Goal: Task Accomplishment & Management: Use online tool/utility

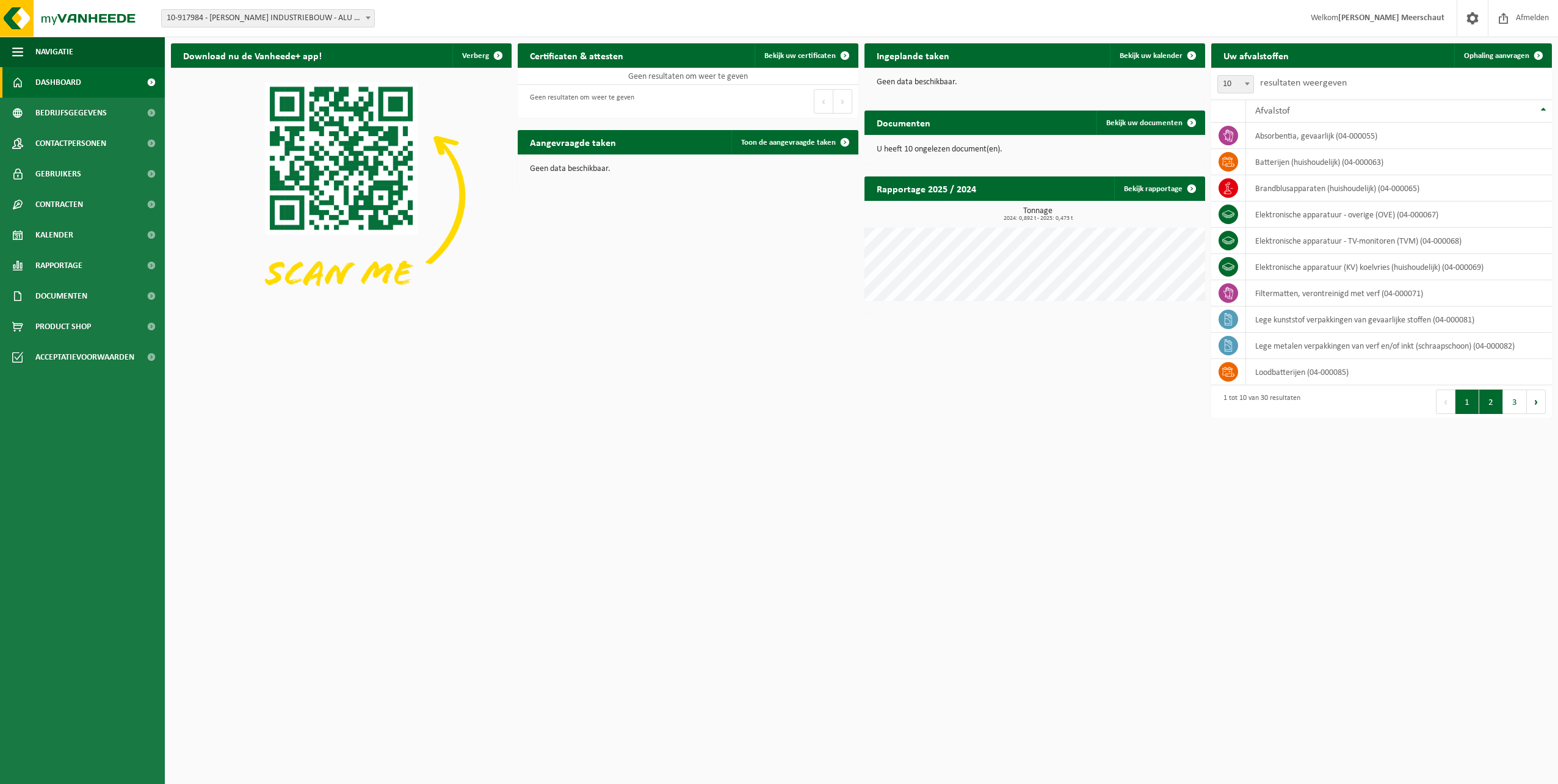
click at [809, 399] on button "2" at bounding box center [1491, 402] width 24 height 25
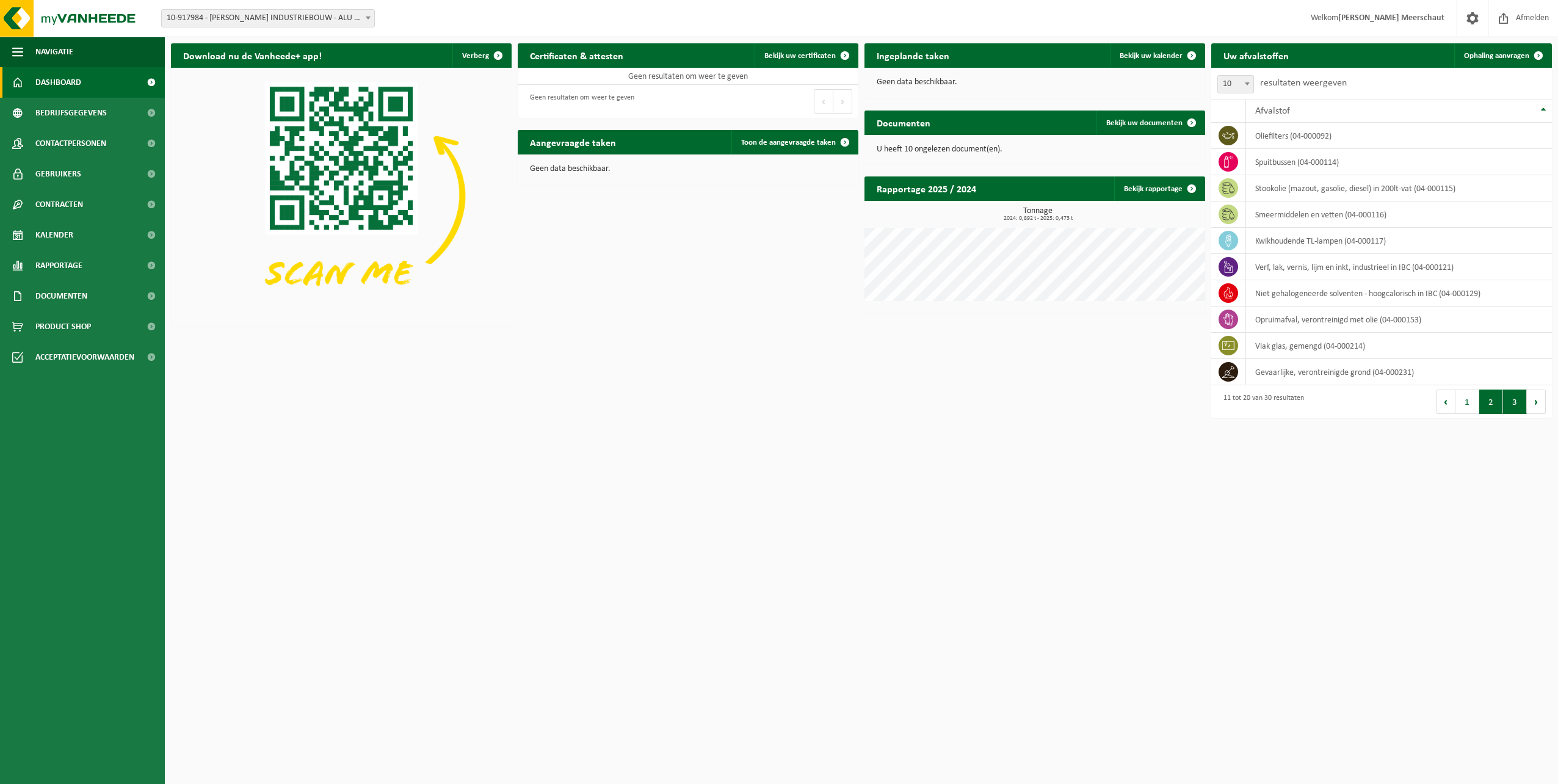
click at [809, 405] on button "3" at bounding box center [1515, 402] width 24 height 25
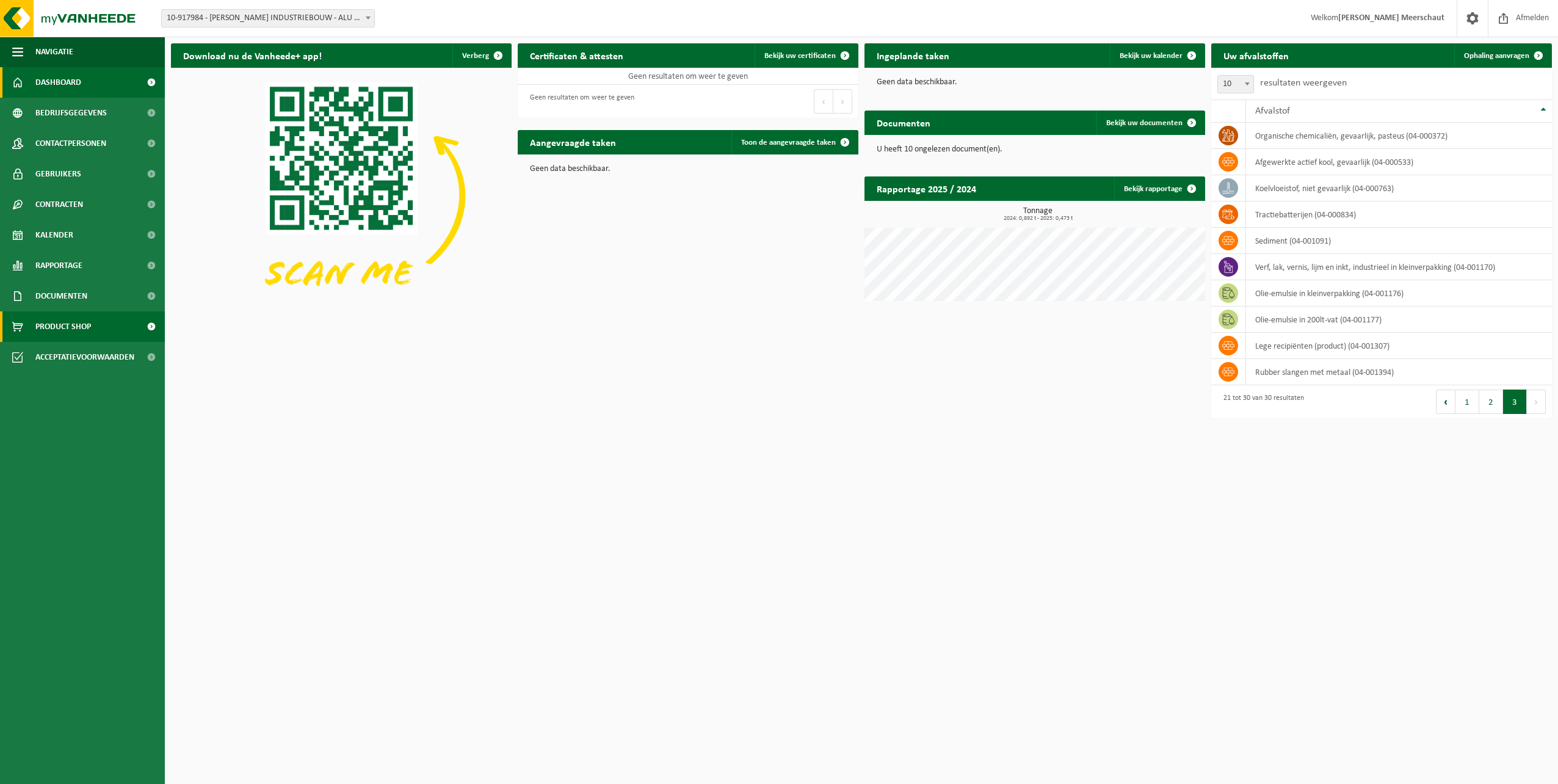
click at [65, 325] on span "Product Shop" at bounding box center [63, 326] width 56 height 30
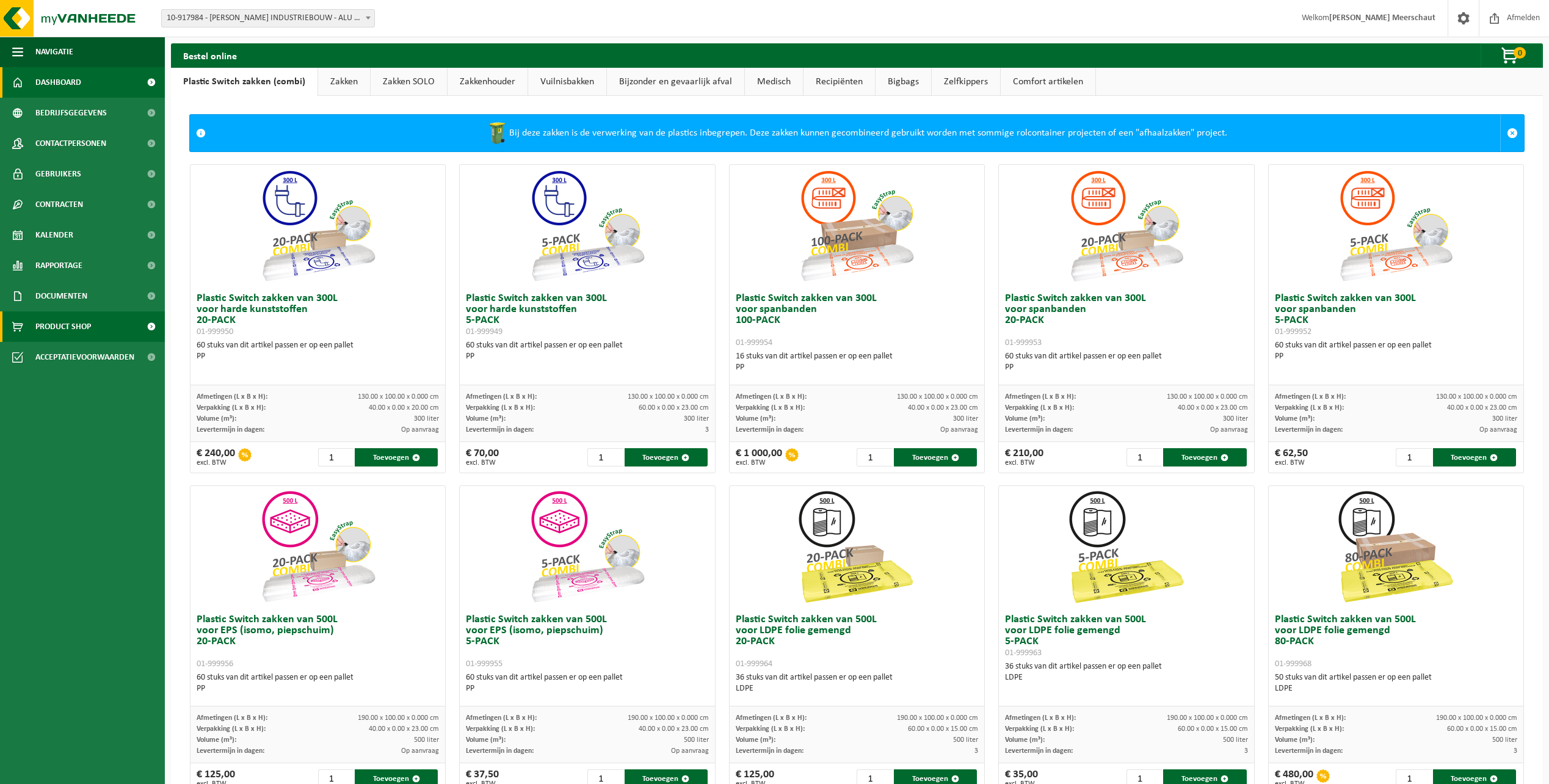
click at [38, 89] on span "Dashboard" at bounding box center [58, 82] width 46 height 30
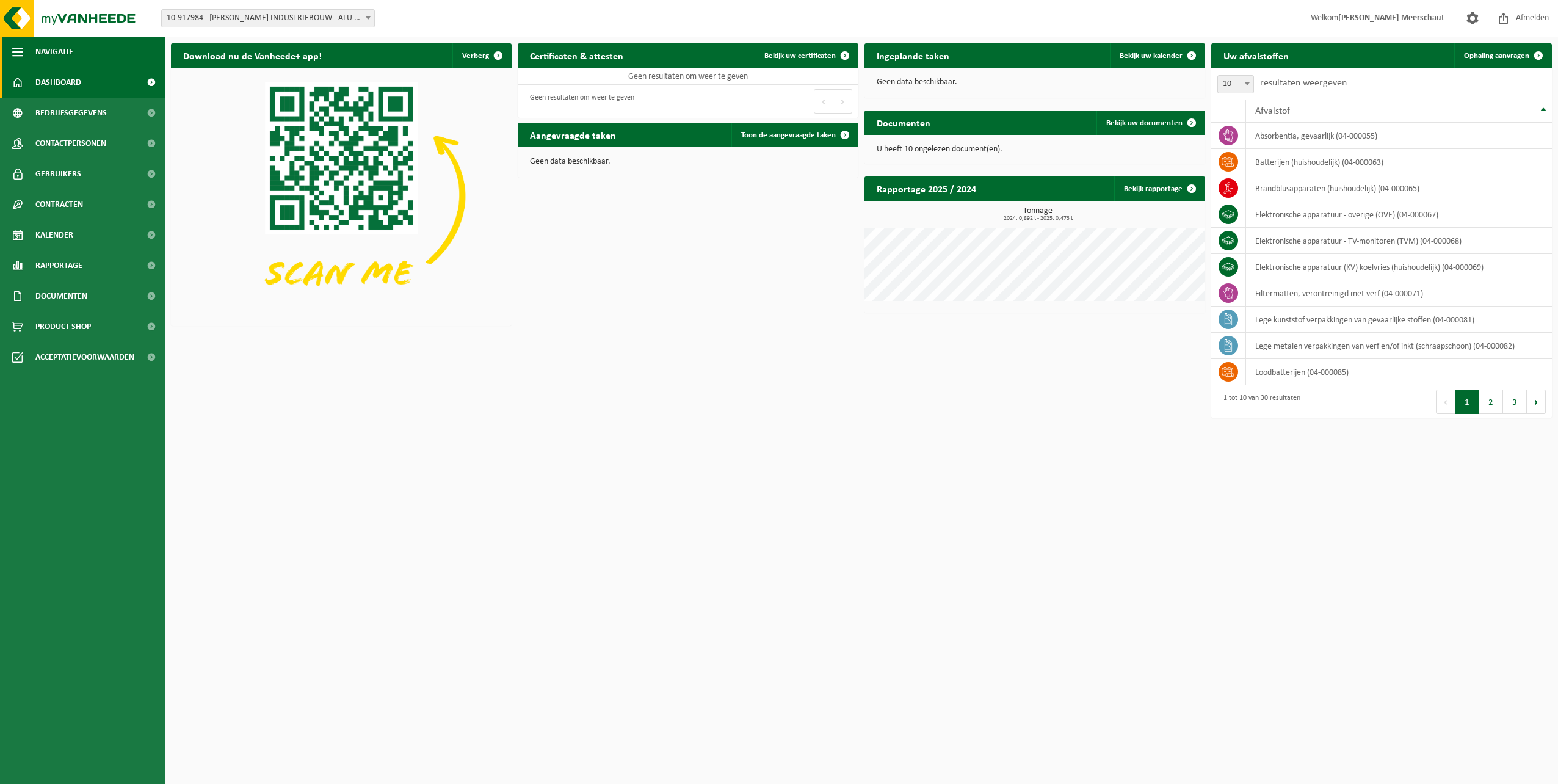
click at [17, 50] on span "button" at bounding box center [17, 52] width 11 height 30
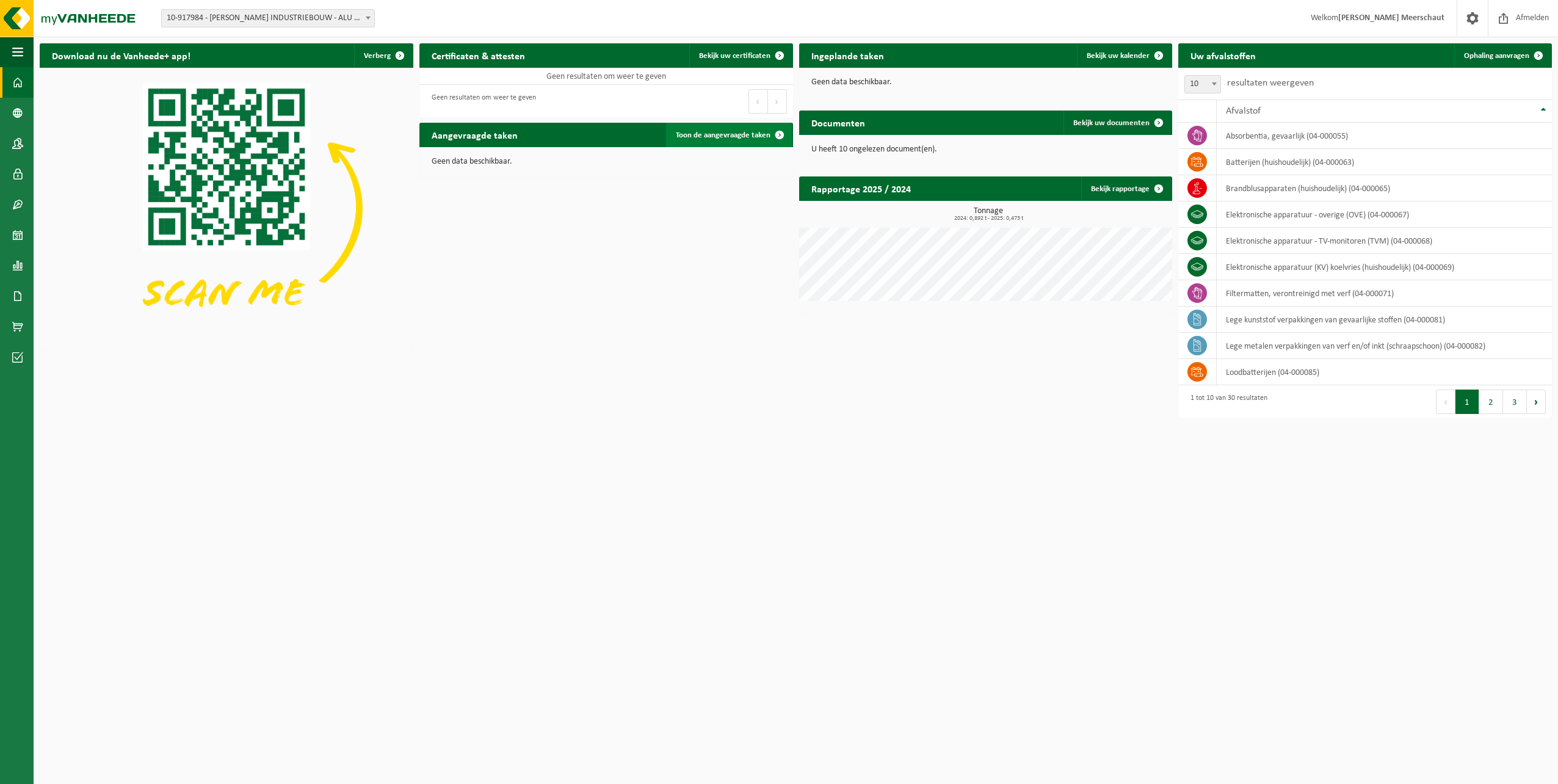
click at [718, 140] on link "Toon de aangevraagde taken" at bounding box center [729, 135] width 126 height 25
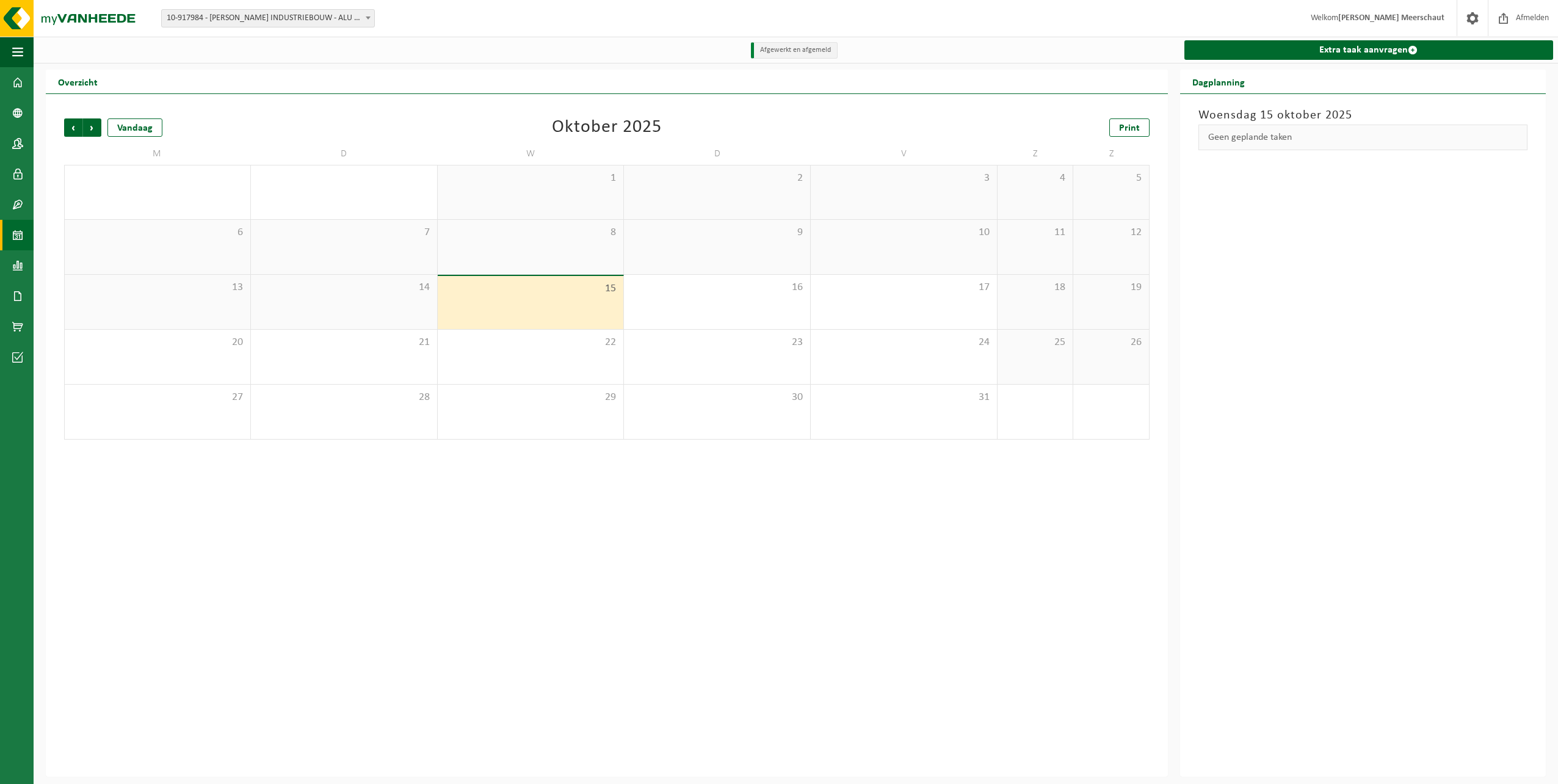
click at [61, 127] on div "Vorige Volgende Vandaag Oktober 2025 Print M D W D V Z Z 29 30 1 2 3 4 5 6 7 8 …" at bounding box center [607, 279] width 1098 height 346
click at [61, 122] on div "Vorige Volgende Vandaag Oktober 2025 Print M D W D V Z Z 29 30 1 2 3 4 5 6 7 8 …" at bounding box center [607, 279] width 1098 height 346
click at [71, 129] on span "Vorige" at bounding box center [73, 127] width 18 height 18
click at [227, 369] on div "1" at bounding box center [158, 370] width 173 height 16
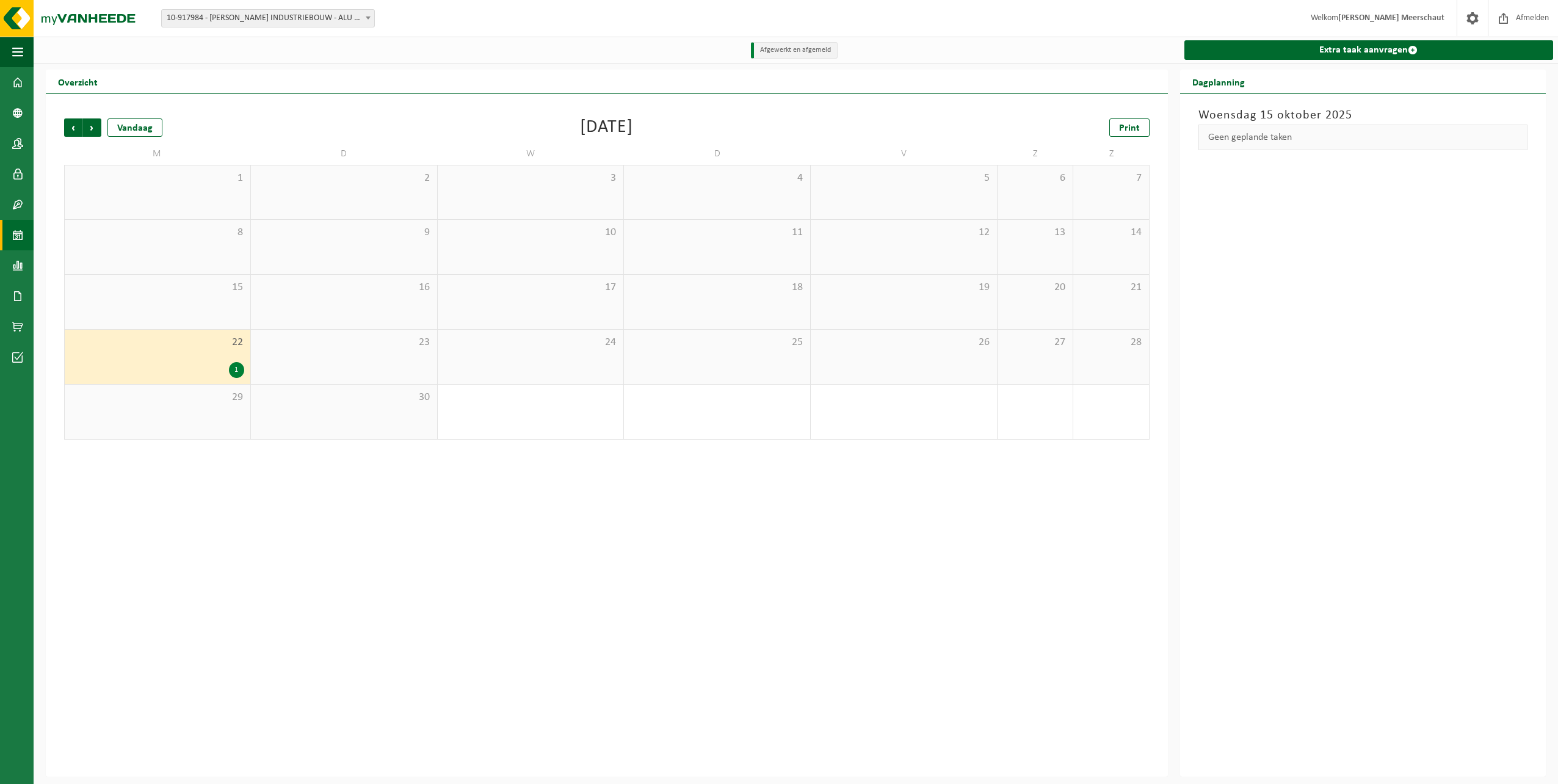
click at [235, 372] on div "1" at bounding box center [237, 370] width 16 height 16
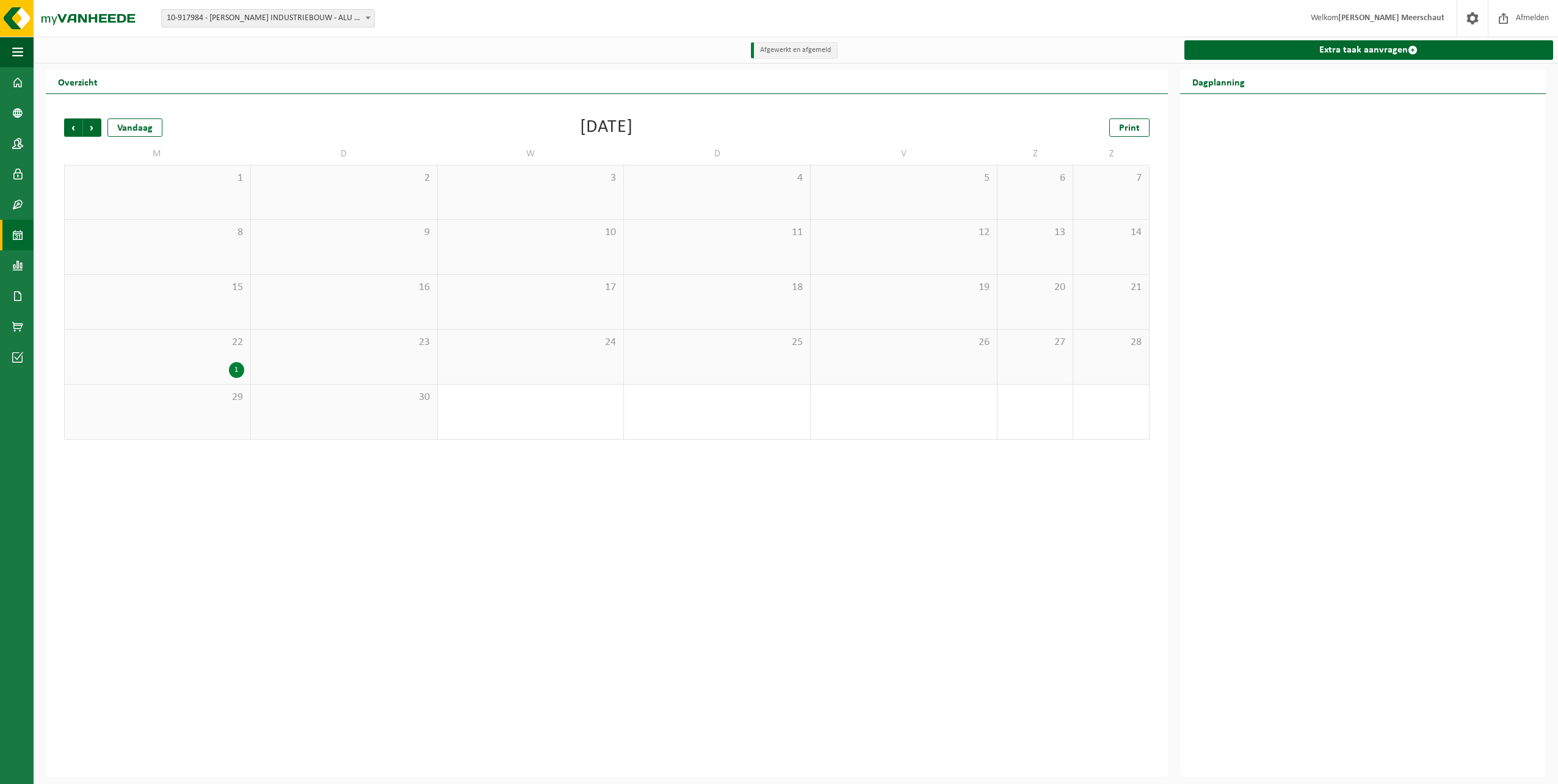
click at [235, 372] on div "1" at bounding box center [237, 370] width 16 height 16
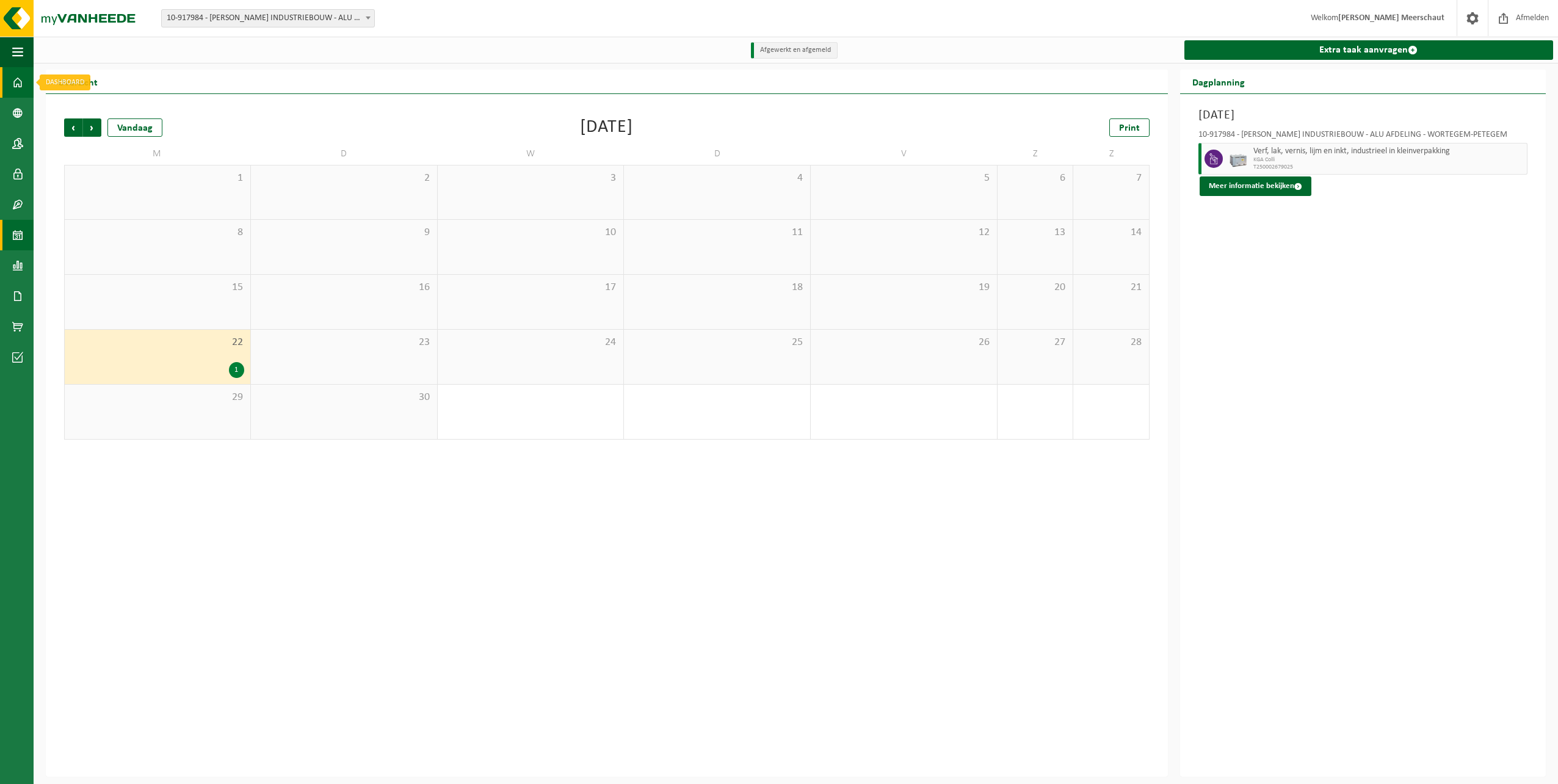
click at [28, 78] on link "Dashboard" at bounding box center [17, 82] width 34 height 30
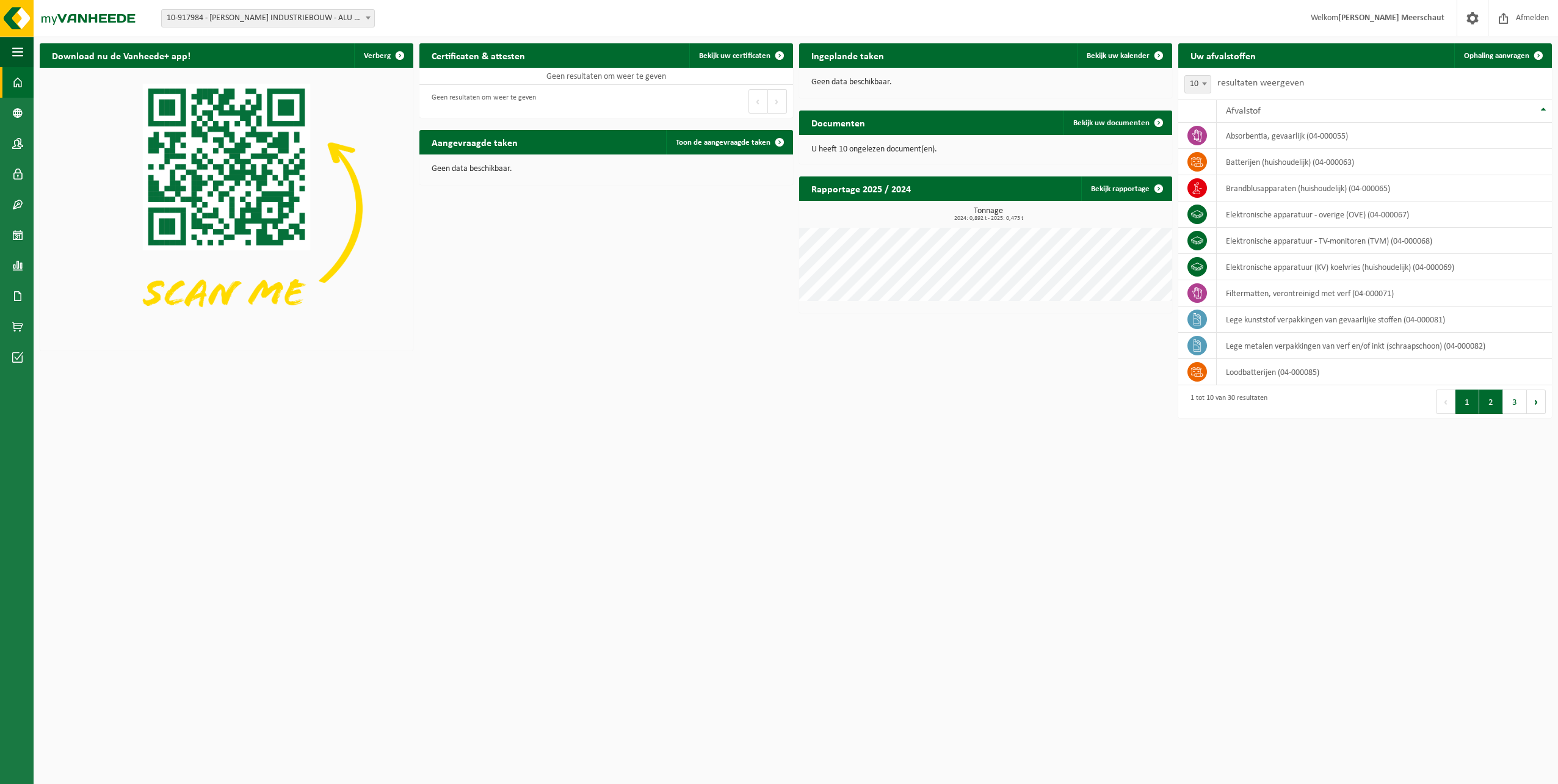
click at [1485, 407] on button "2" at bounding box center [1491, 402] width 24 height 25
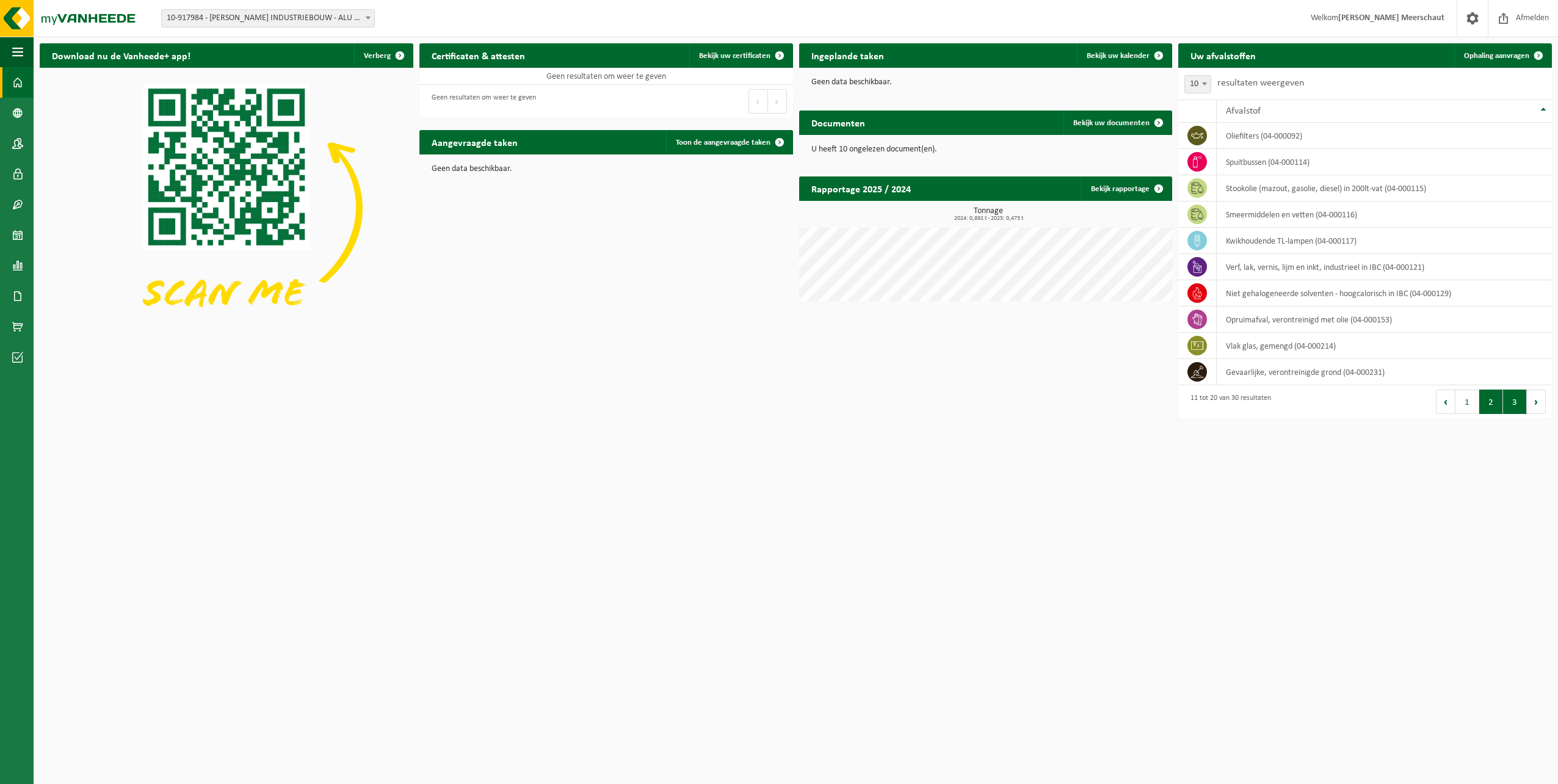
click at [1509, 401] on button "3" at bounding box center [1515, 402] width 24 height 25
click at [1272, 273] on td "verf, lak, vernis, lijm en inkt, industrieel in kleinverpakking (04-001170)" at bounding box center [1384, 267] width 336 height 26
click at [1190, 262] on span at bounding box center [1197, 267] width 19 height 19
click at [1193, 270] on icon at bounding box center [1197, 266] width 12 height 12
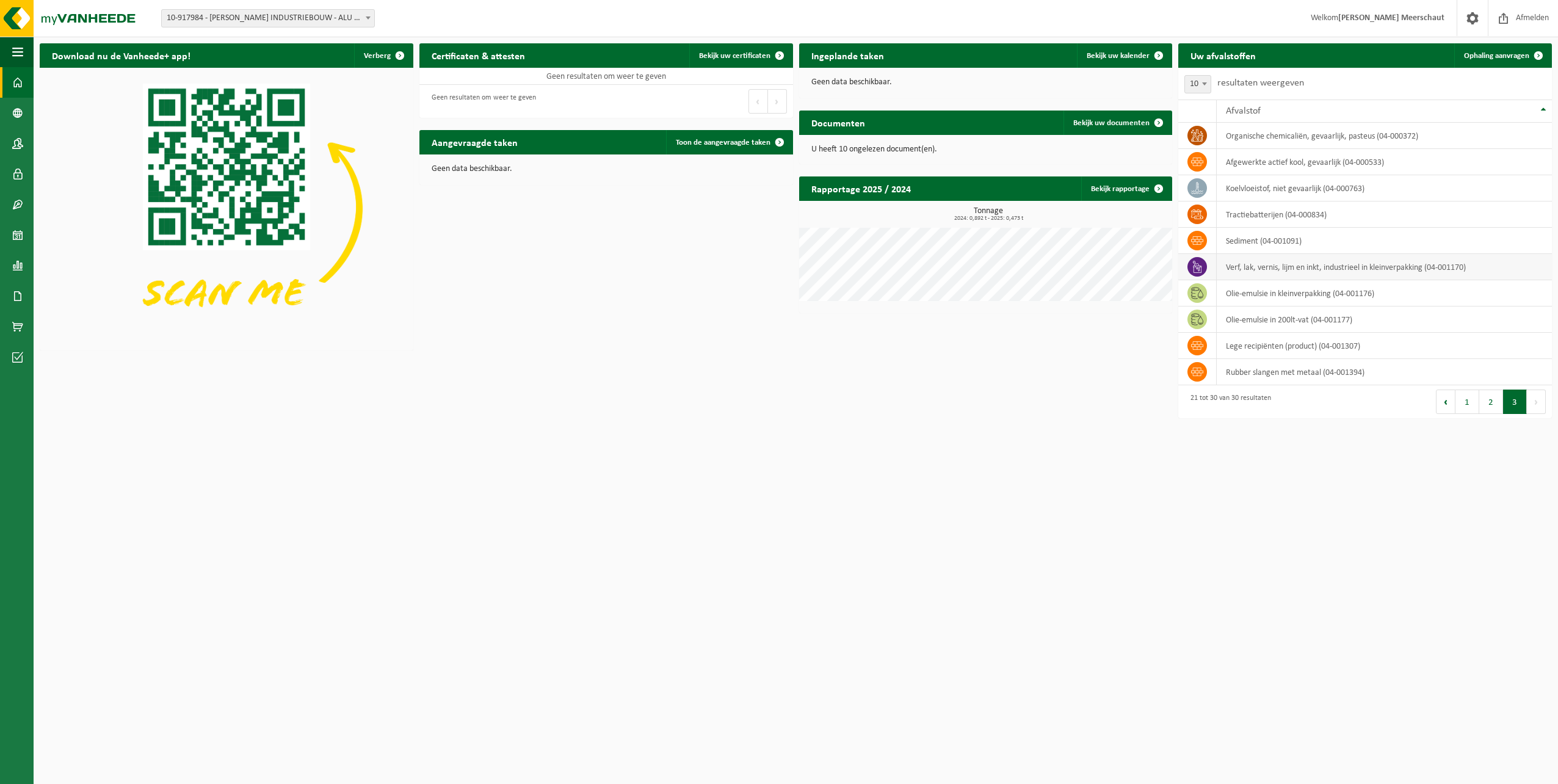
drag, startPoint x: 1193, startPoint y: 270, endPoint x: 1318, endPoint y: 266, distance: 125.1
click at [1318, 266] on td "verf, lak, vernis, lijm en inkt, industrieel in kleinverpakking (04-001170)" at bounding box center [1384, 267] width 336 height 26
drag, startPoint x: 1318, startPoint y: 266, endPoint x: 1413, endPoint y: 259, distance: 95.3
click at [1413, 259] on td "verf, lak, vernis, lijm en inkt, industrieel in kleinverpakking (04-001170)" at bounding box center [1384, 267] width 336 height 26
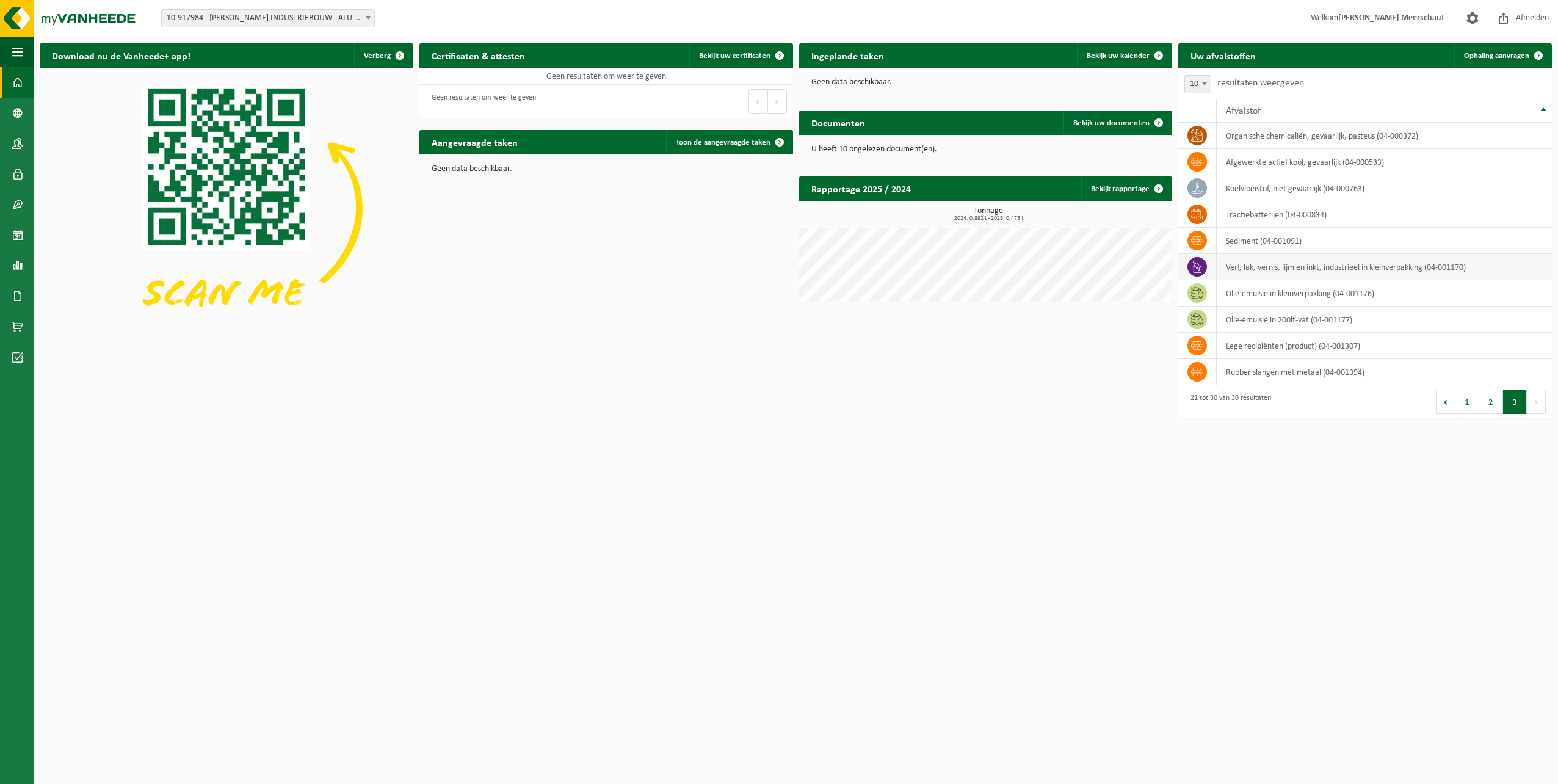
click at [1418, 270] on td "verf, lak, vernis, lijm en inkt, industrieel in kleinverpakking (04-001170)" at bounding box center [1384, 267] width 336 height 26
click at [1111, 116] on link "Bekijk uw documenten" at bounding box center [1117, 123] width 107 height 25
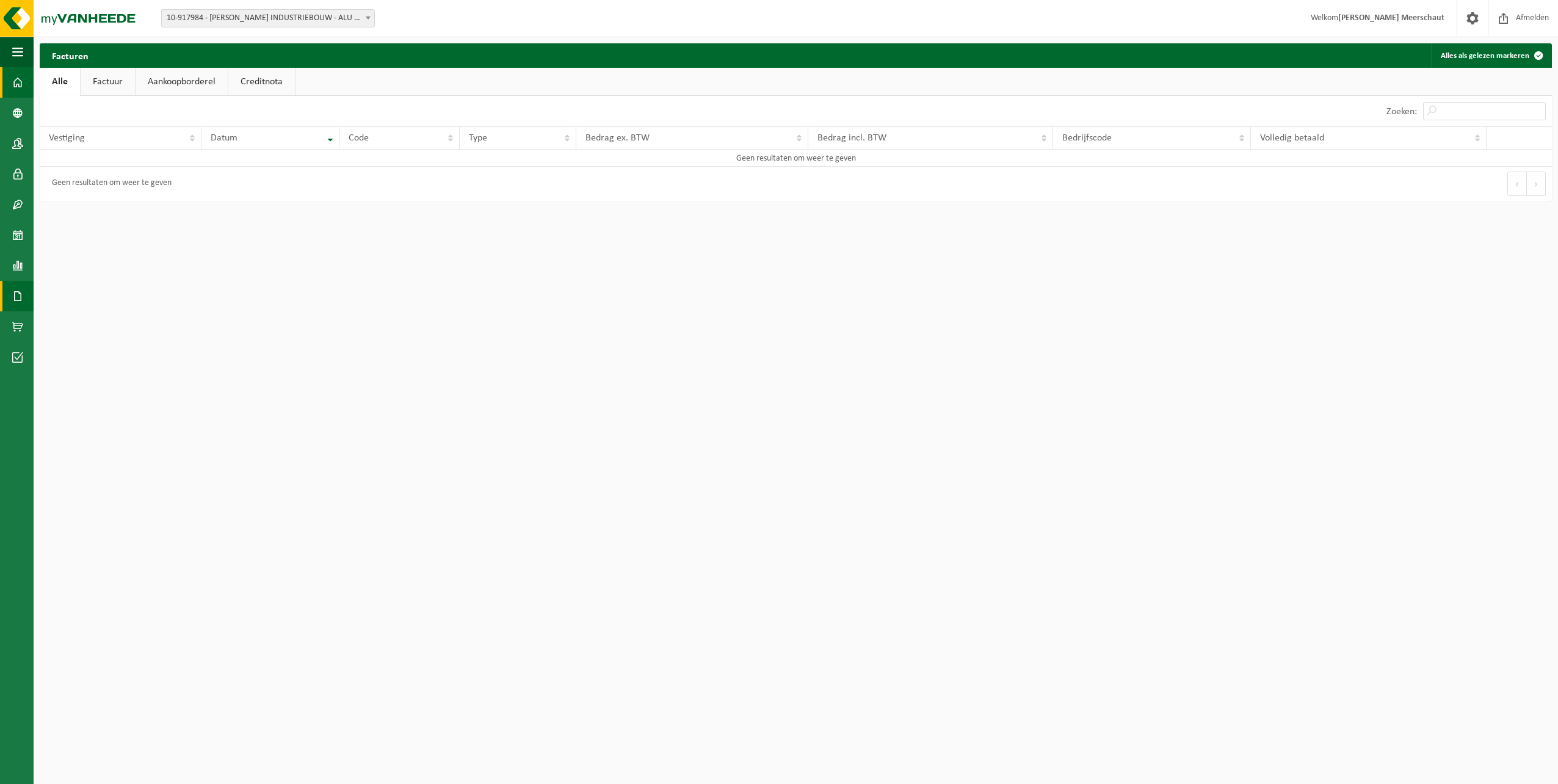
click at [30, 87] on link "Dashboard" at bounding box center [17, 82] width 34 height 30
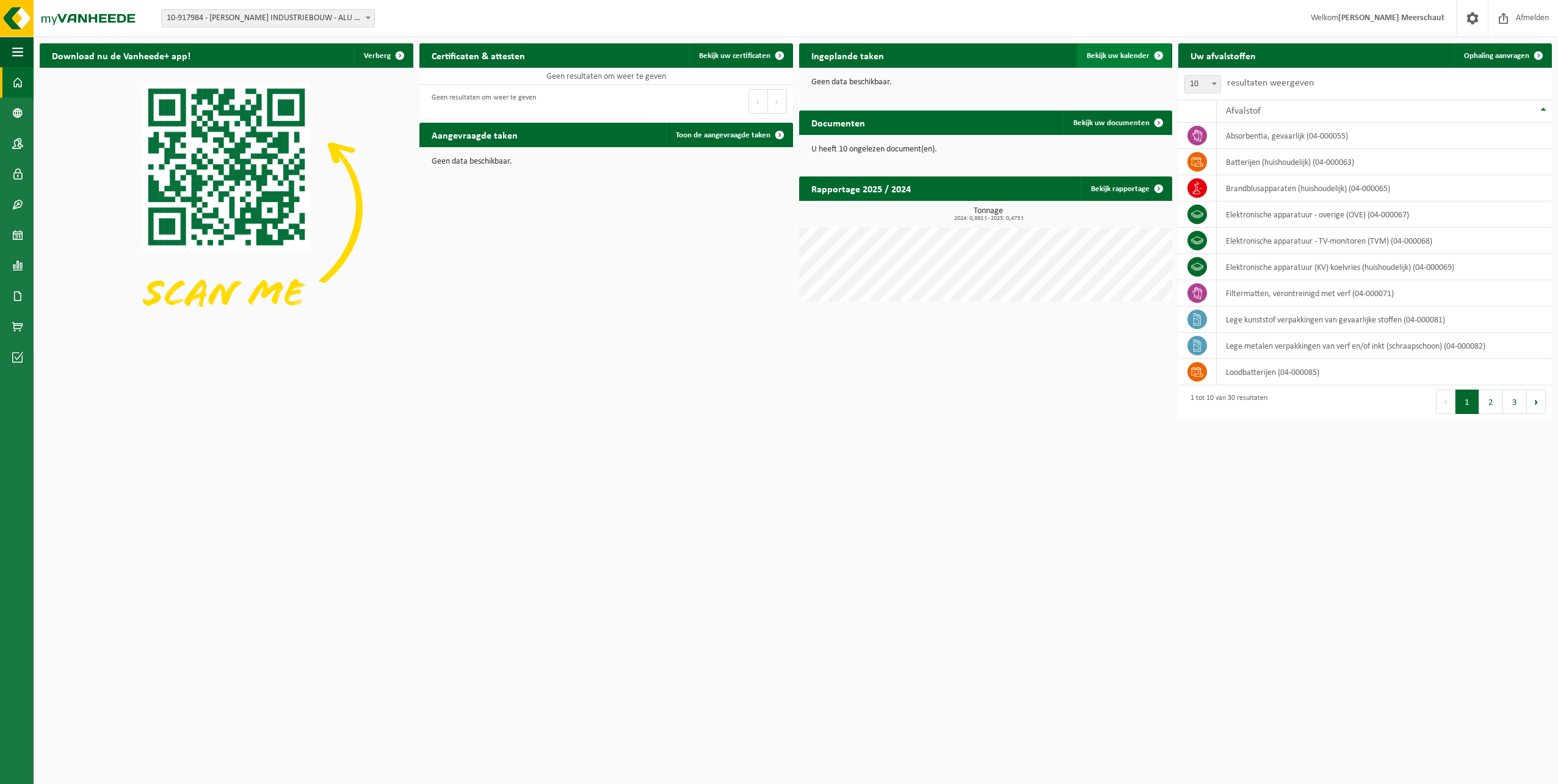
click at [1101, 60] on span "Bekijk uw kalender" at bounding box center [1118, 56] width 63 height 8
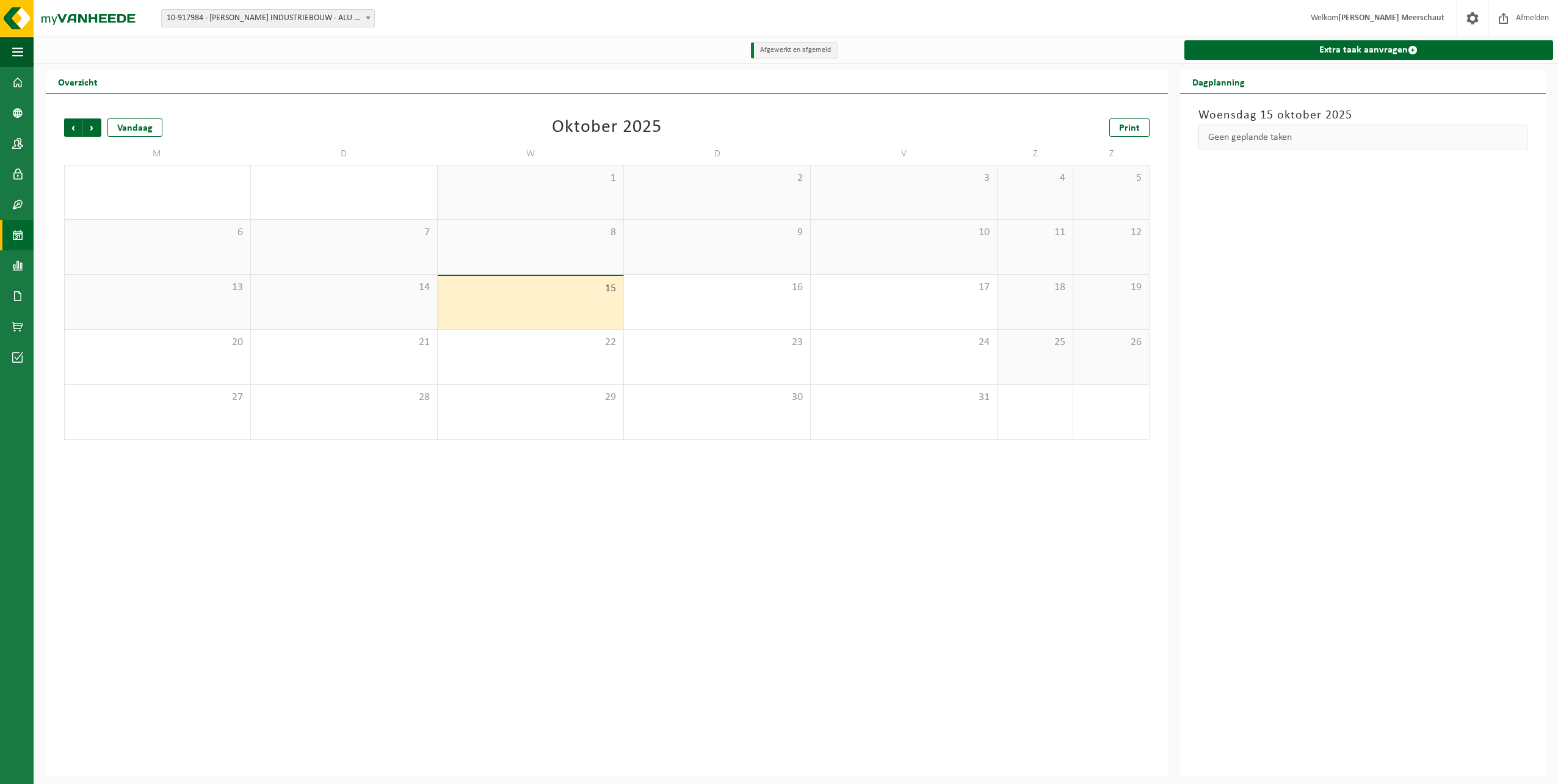
click at [544, 305] on div "15" at bounding box center [531, 302] width 186 height 53
drag, startPoint x: 544, startPoint y: 305, endPoint x: 500, endPoint y: 293, distance: 45.6
click at [500, 293] on span "15" at bounding box center [531, 288] width 174 height 14
drag, startPoint x: 500, startPoint y: 293, endPoint x: 496, endPoint y: 311, distance: 18.4
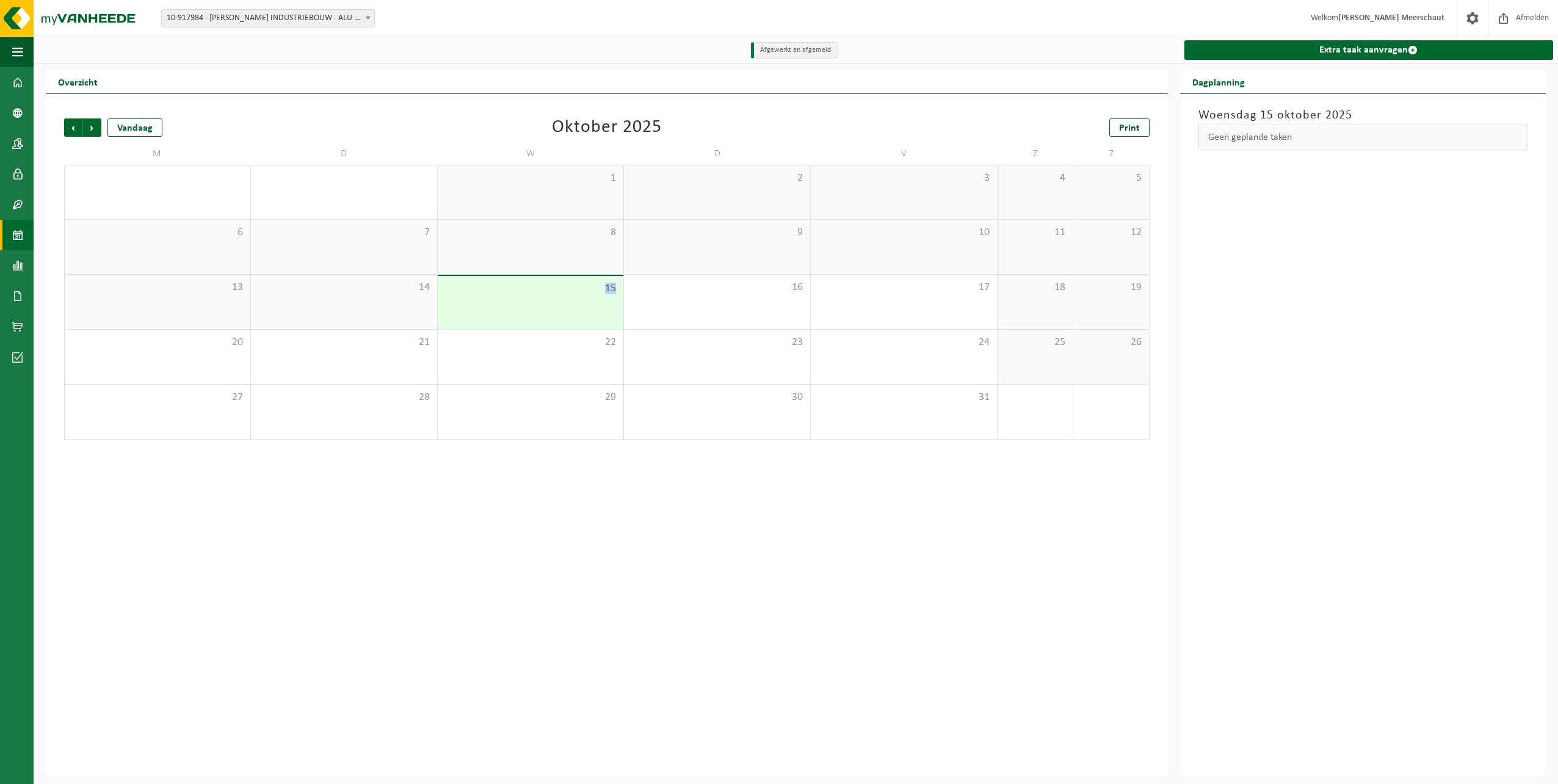
click at [496, 311] on div "15" at bounding box center [531, 302] width 186 height 53
click at [680, 309] on div "16" at bounding box center [717, 302] width 186 height 54
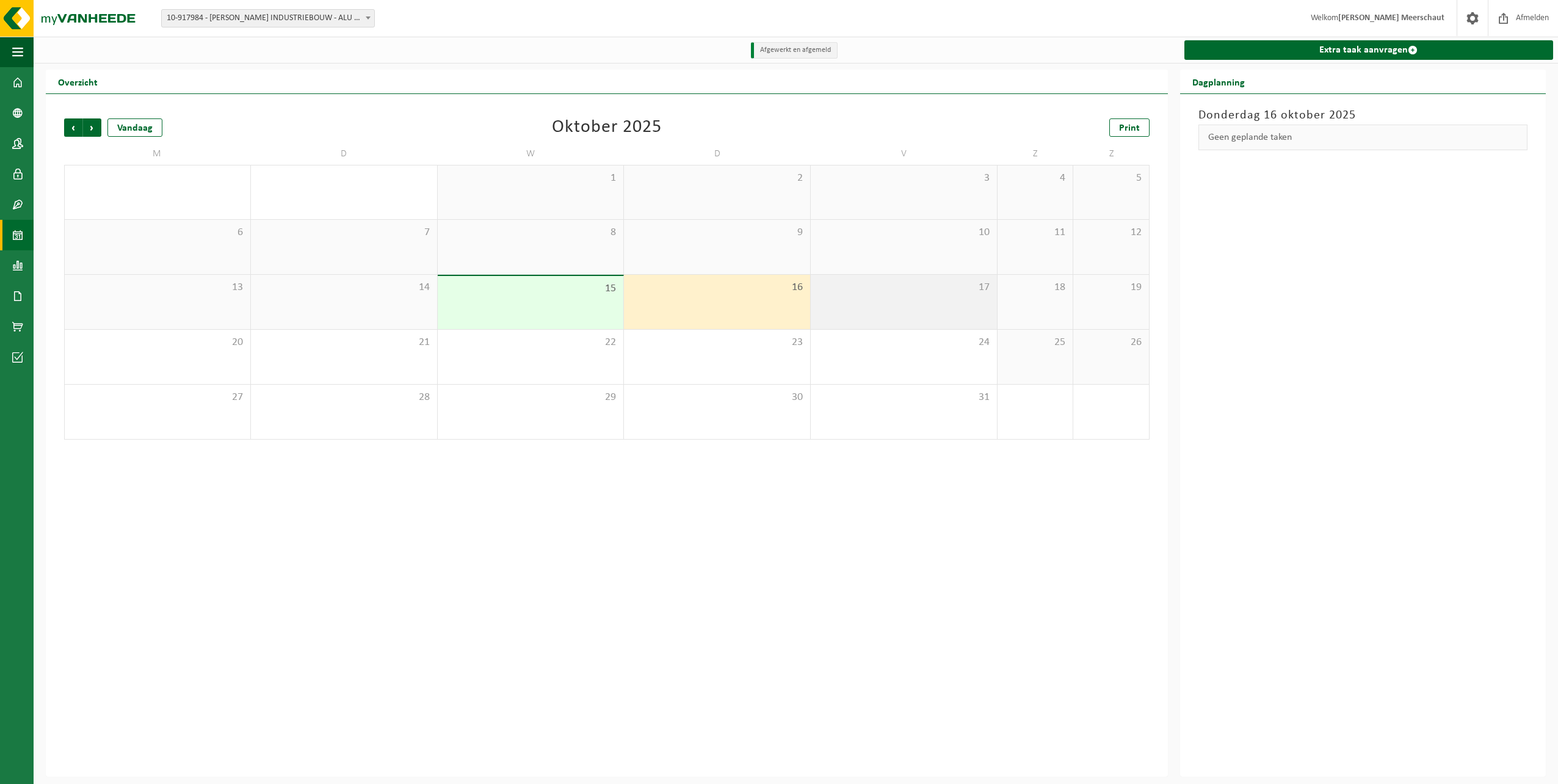
click at [832, 283] on span "17" at bounding box center [904, 287] width 174 height 14
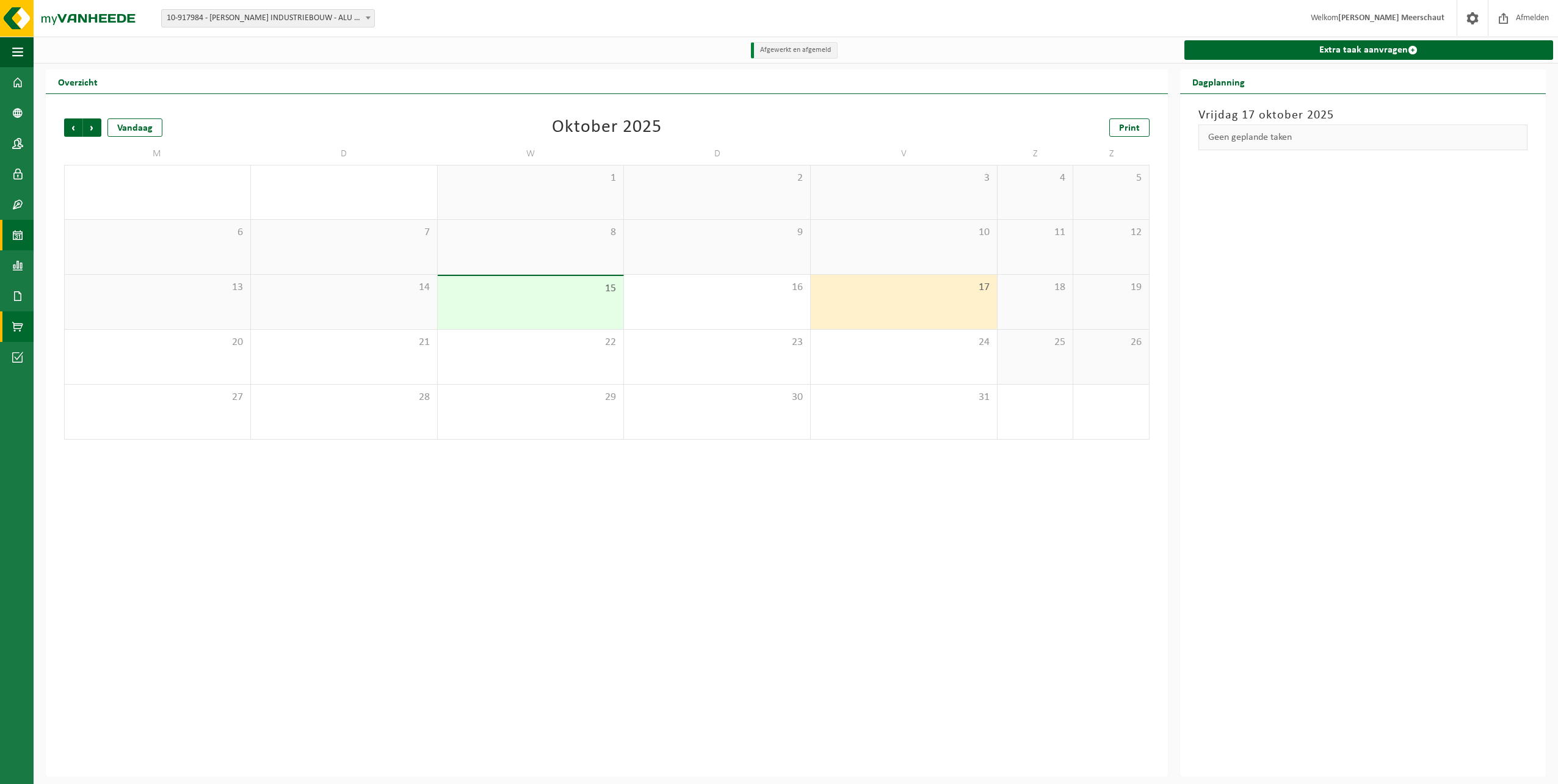
click at [21, 328] on span at bounding box center [17, 326] width 11 height 30
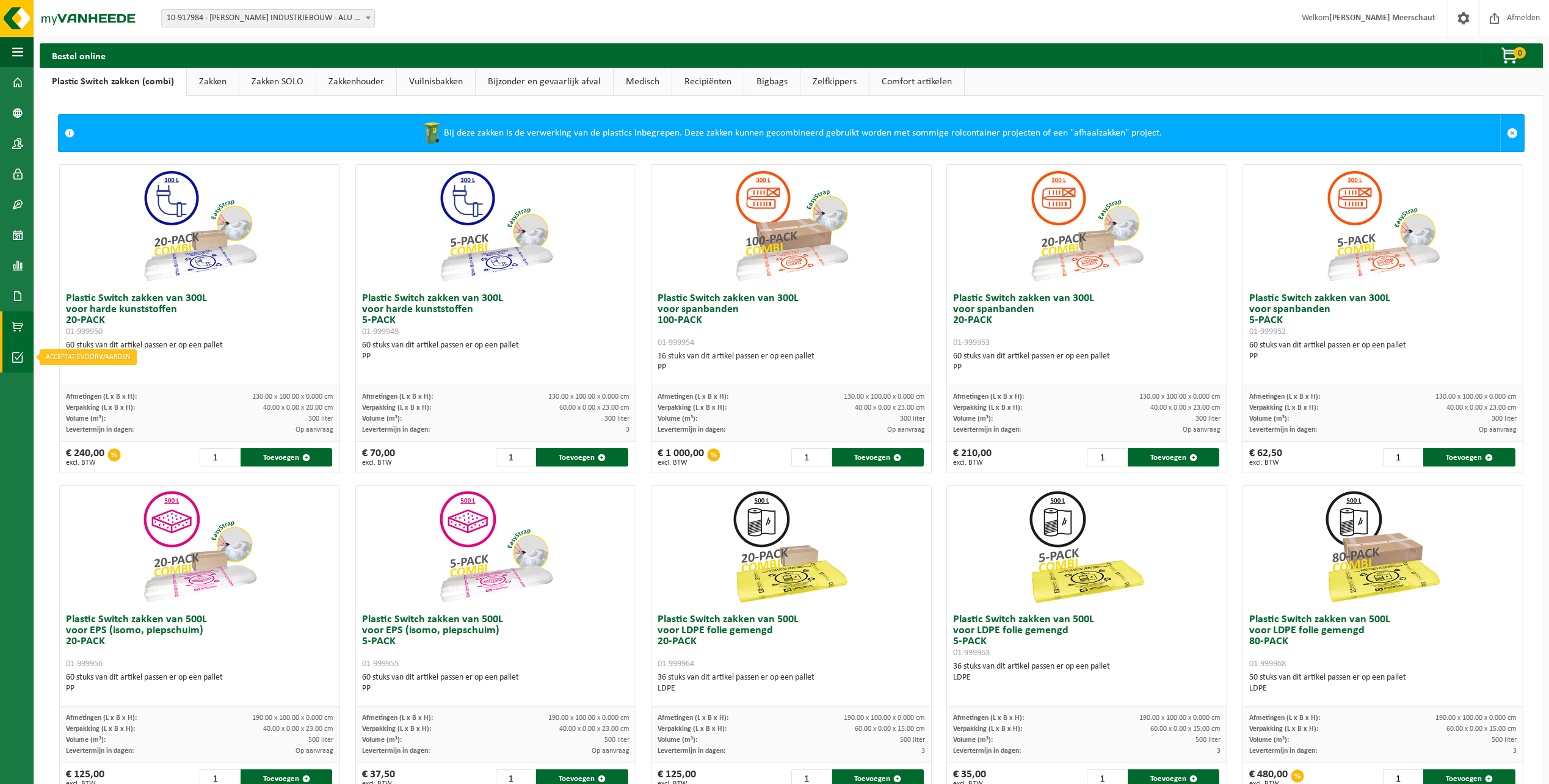
click at [17, 359] on span at bounding box center [17, 357] width 11 height 30
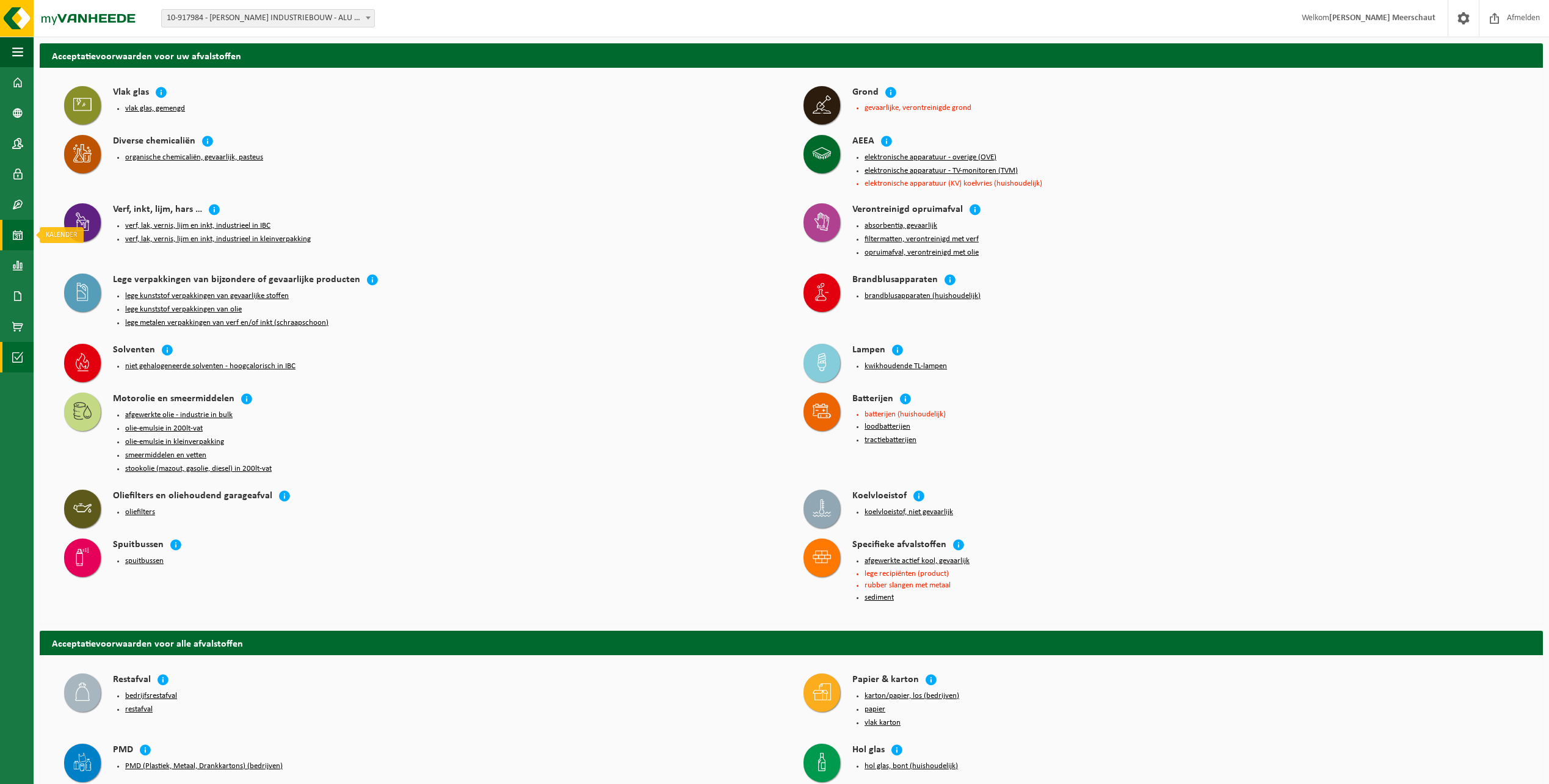
click at [20, 239] on span at bounding box center [17, 235] width 11 height 30
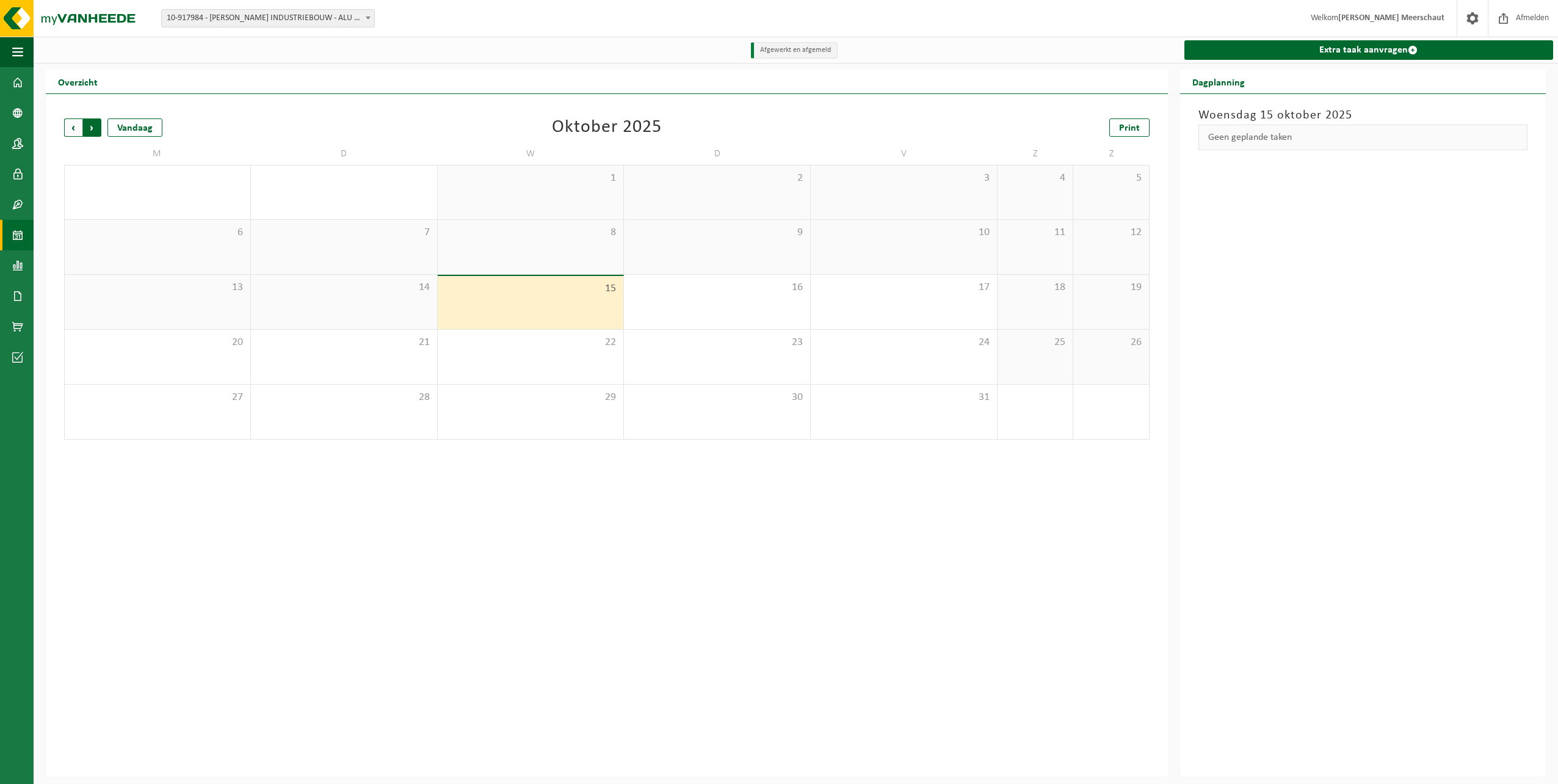
click at [79, 133] on span "Vorige" at bounding box center [73, 127] width 18 height 18
click at [237, 374] on div "1" at bounding box center [237, 370] width 16 height 16
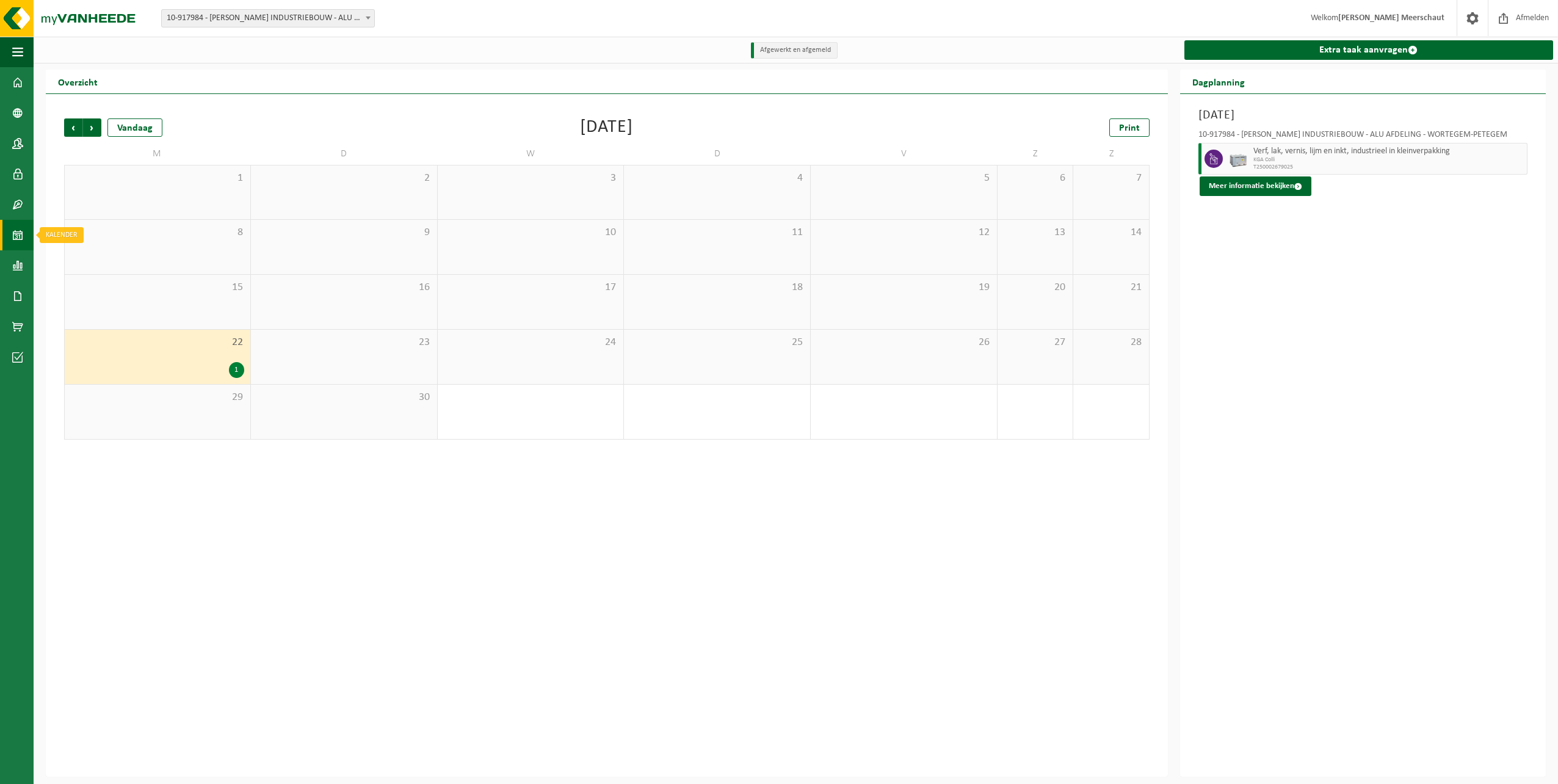
click at [16, 246] on span at bounding box center [17, 235] width 11 height 30
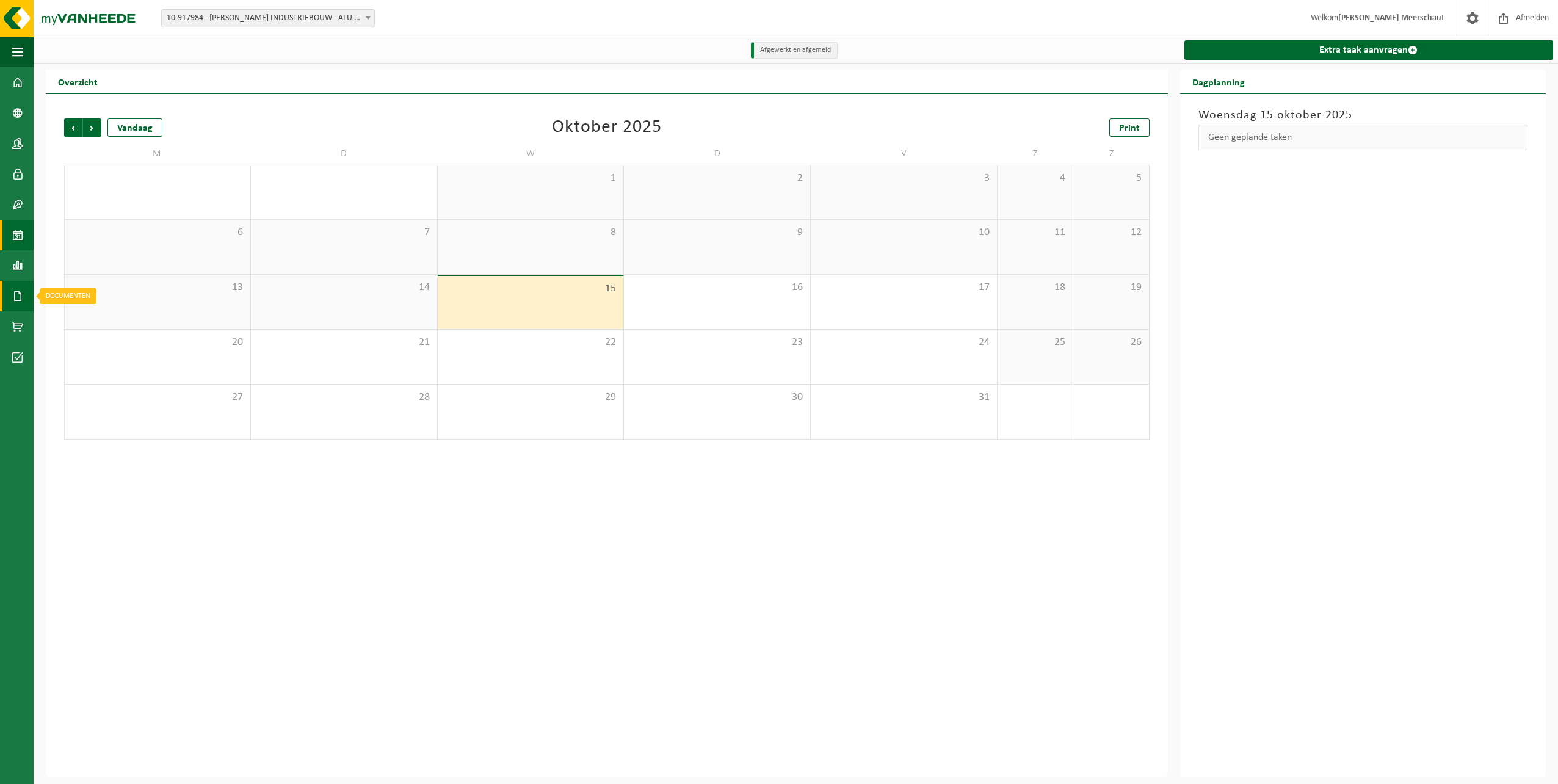
click at [16, 290] on span at bounding box center [17, 295] width 11 height 30
click at [8, 266] on link "Rapportage" at bounding box center [17, 265] width 34 height 30
click at [9, 245] on link "Kalender" at bounding box center [17, 235] width 34 height 30
click at [10, 207] on link "Contracten" at bounding box center [17, 204] width 34 height 30
click at [12, 202] on span at bounding box center [17, 204] width 11 height 30
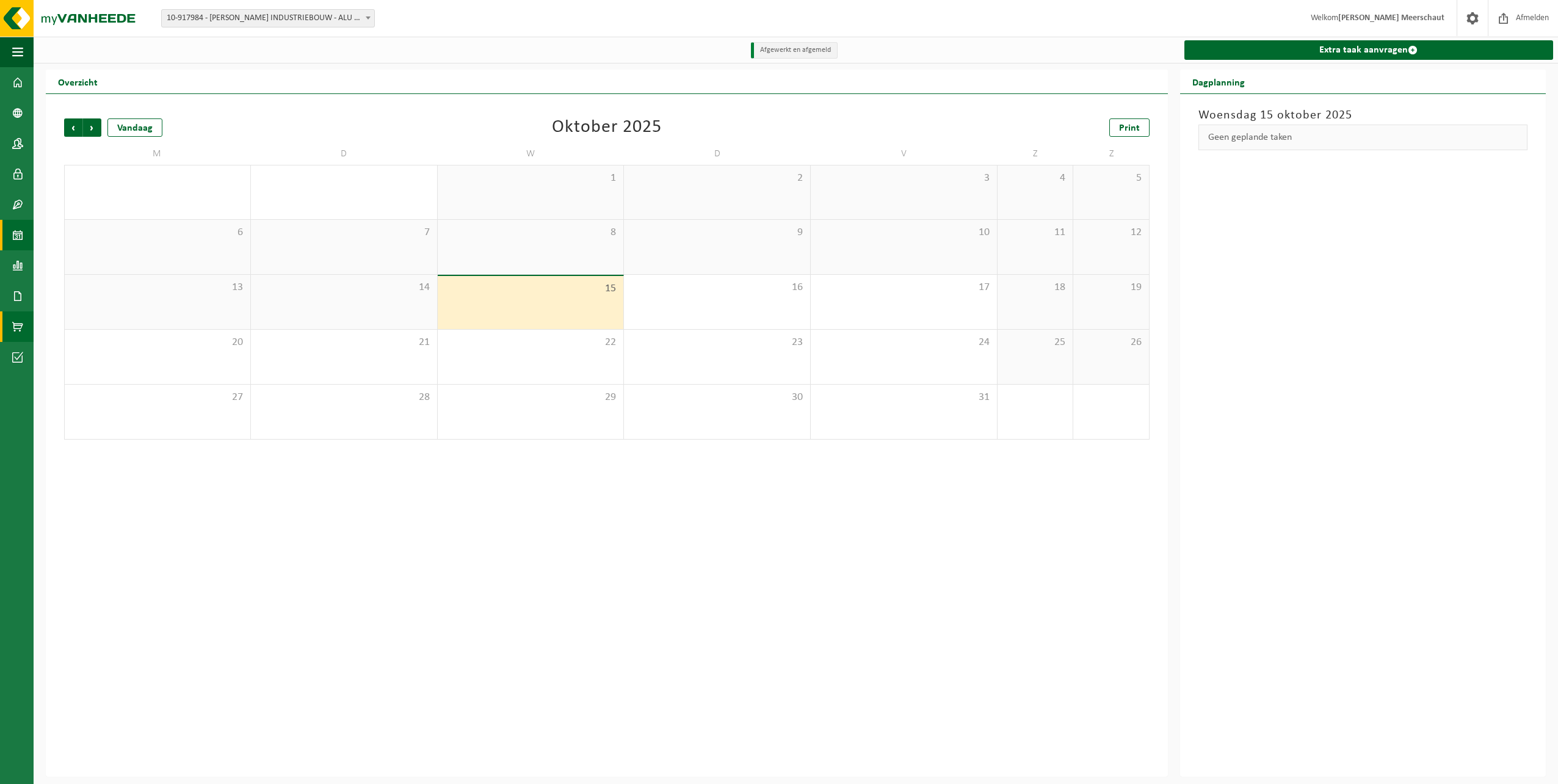
click at [26, 335] on link "Product Shop" at bounding box center [17, 326] width 34 height 30
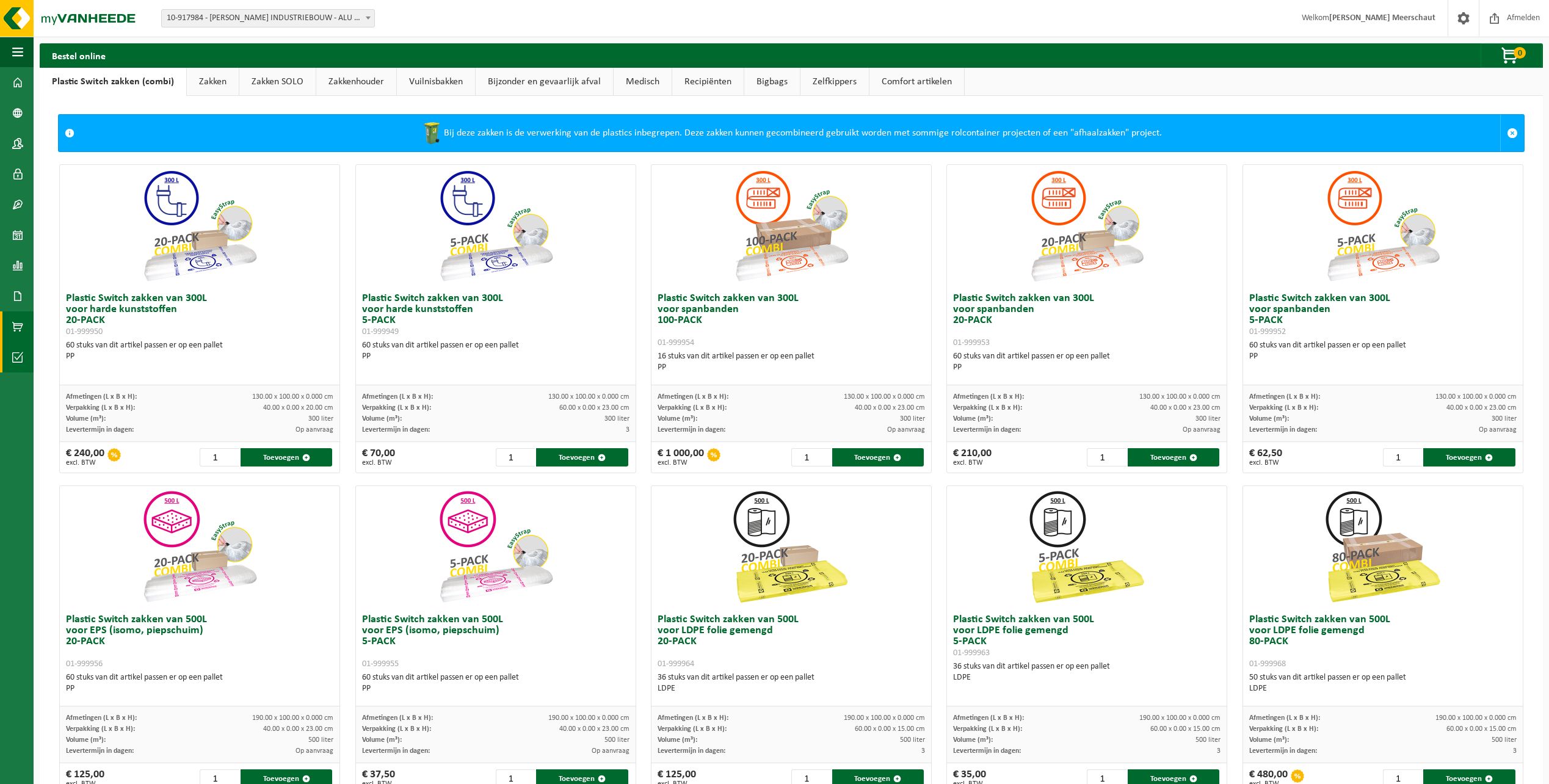
click at [13, 355] on span at bounding box center [17, 357] width 11 height 30
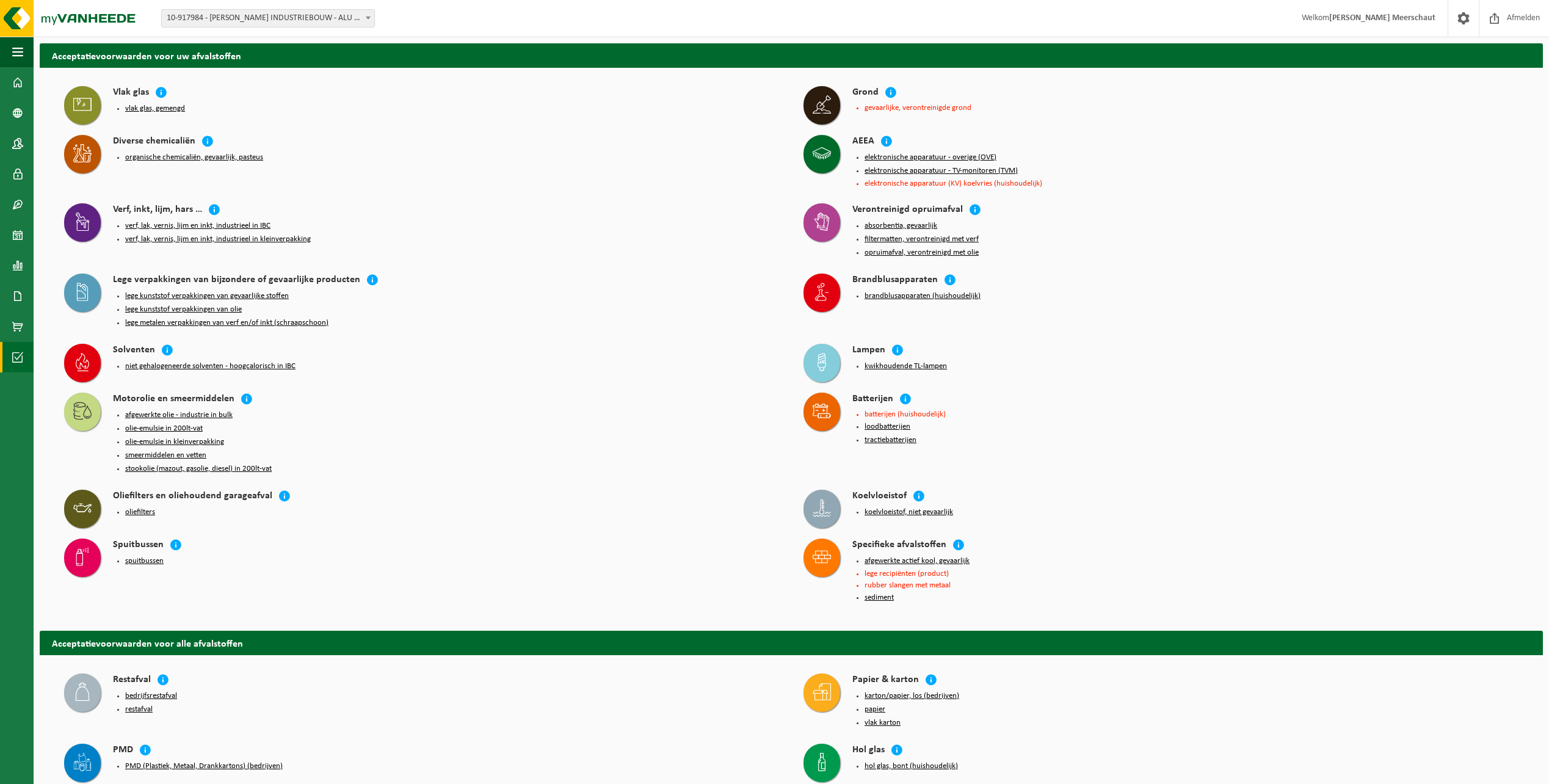
click at [155, 237] on button "verf, lak, vernis, lijm en inkt, industrieel in kleinverpakking" at bounding box center [218, 239] width 186 height 10
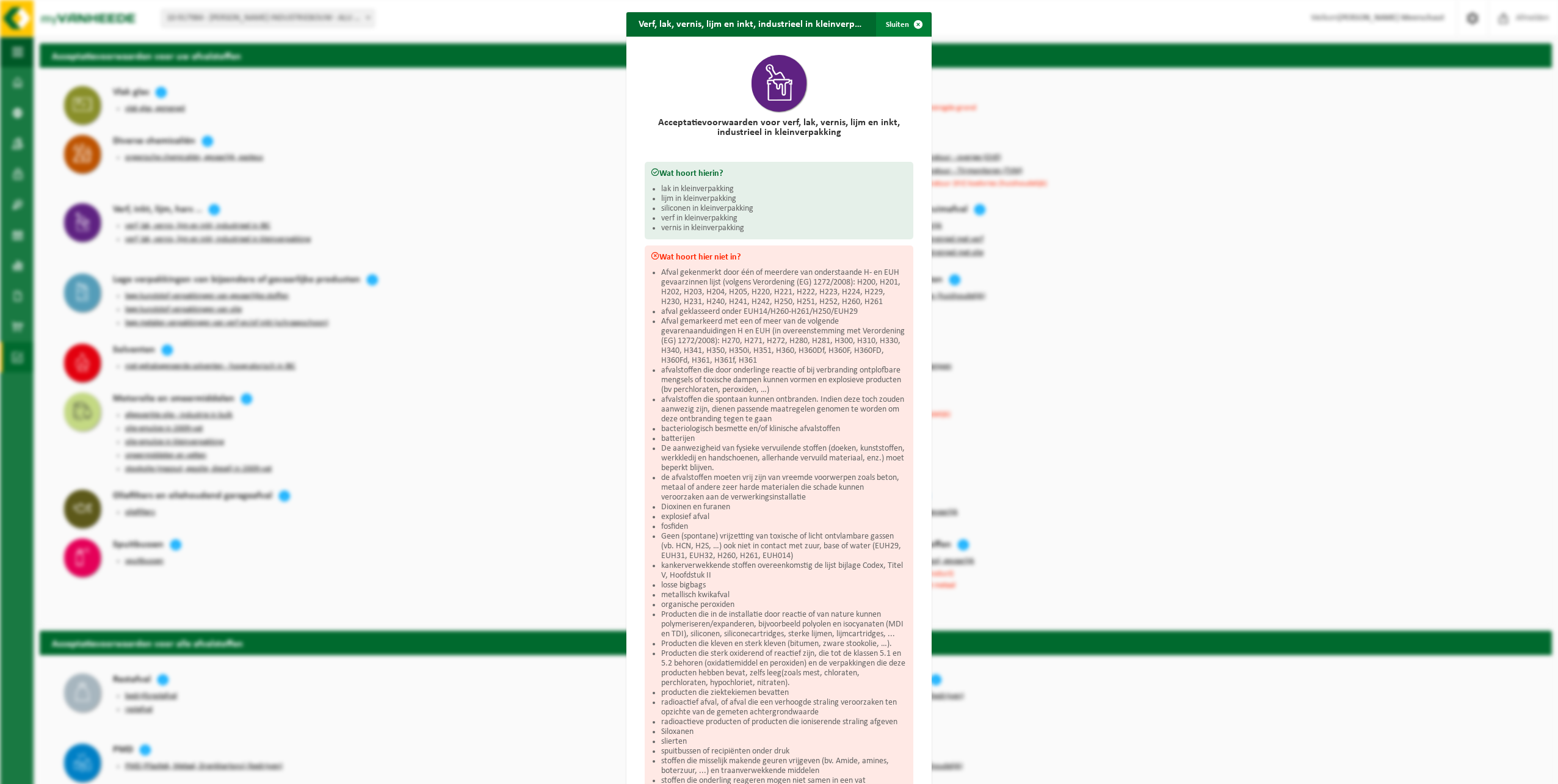
click at [906, 25] on span "button" at bounding box center [919, 25] width 25 height 25
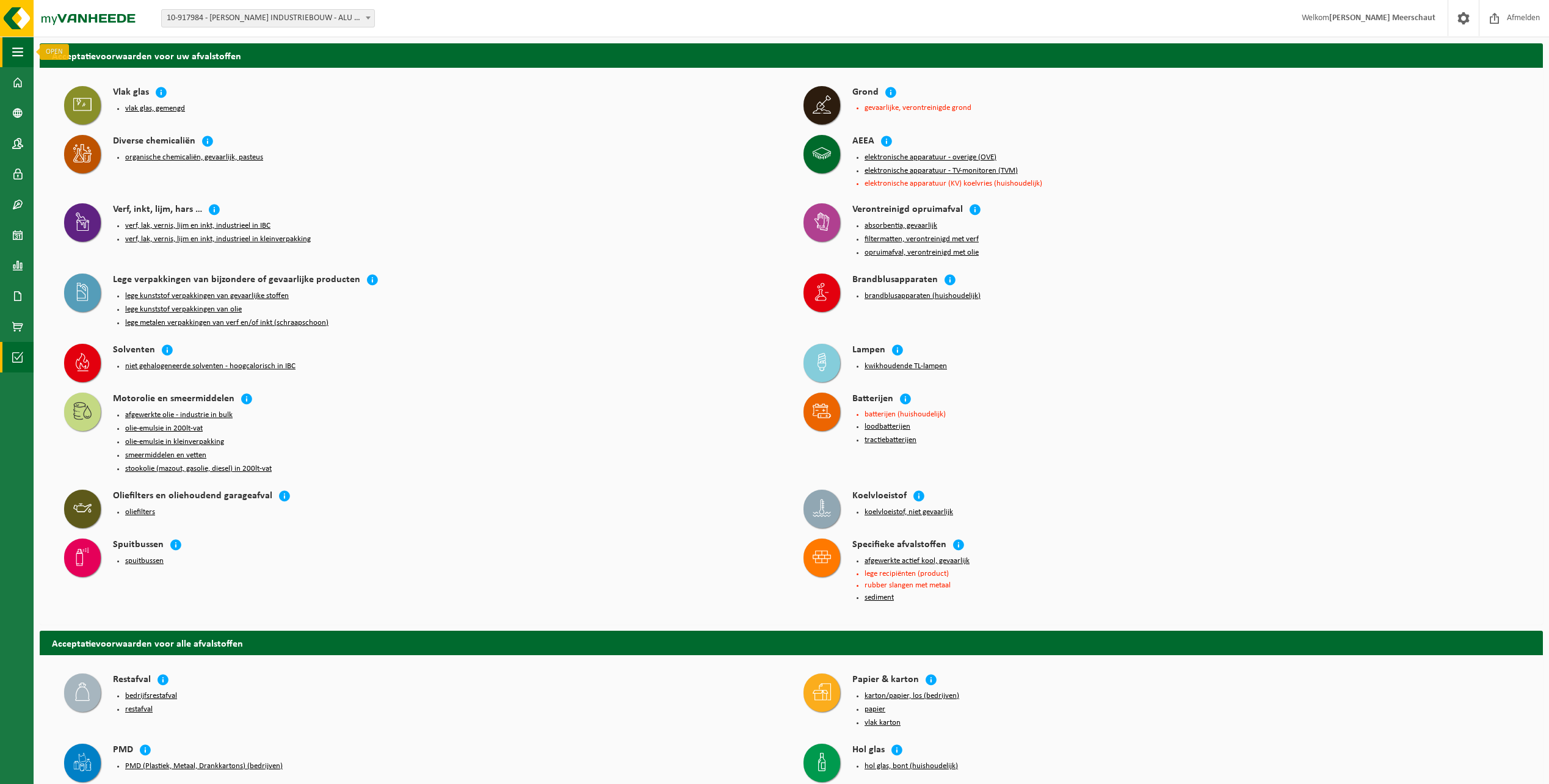
click at [9, 52] on button "Navigatie" at bounding box center [17, 52] width 34 height 30
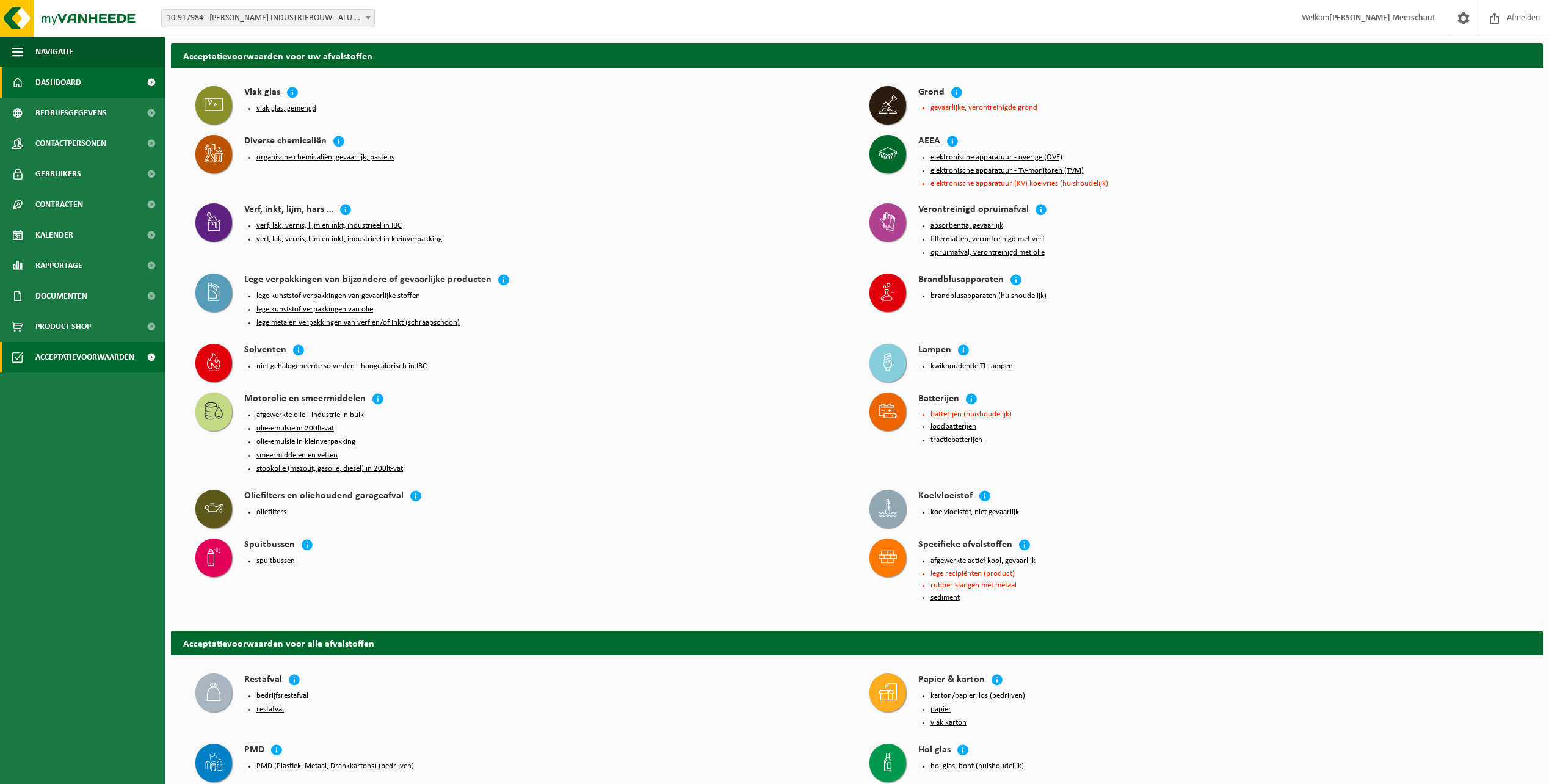
click at [55, 81] on span "Dashboard" at bounding box center [58, 82] width 46 height 30
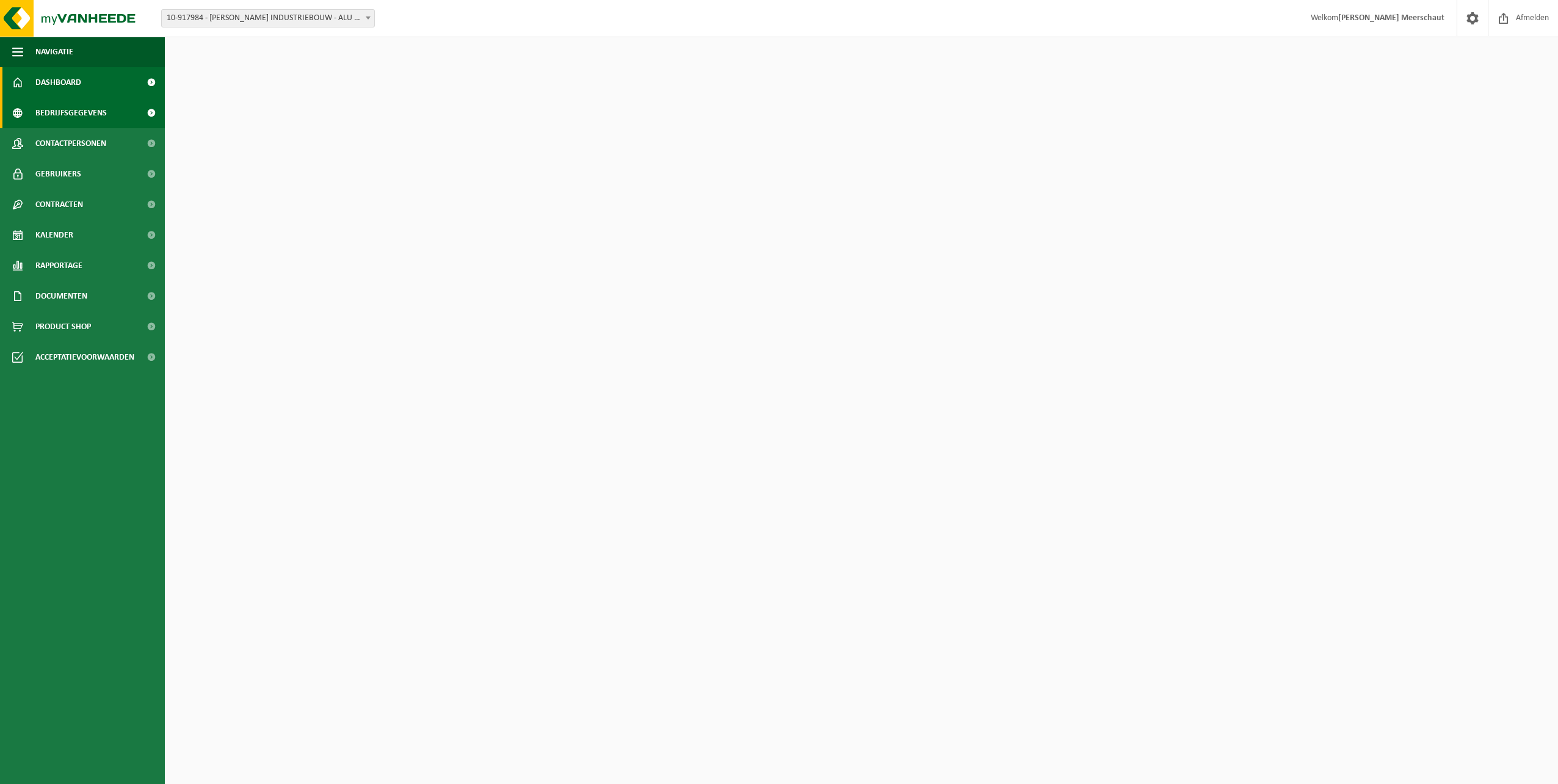
click at [39, 107] on span "Bedrijfsgegevens" at bounding box center [71, 112] width 72 height 30
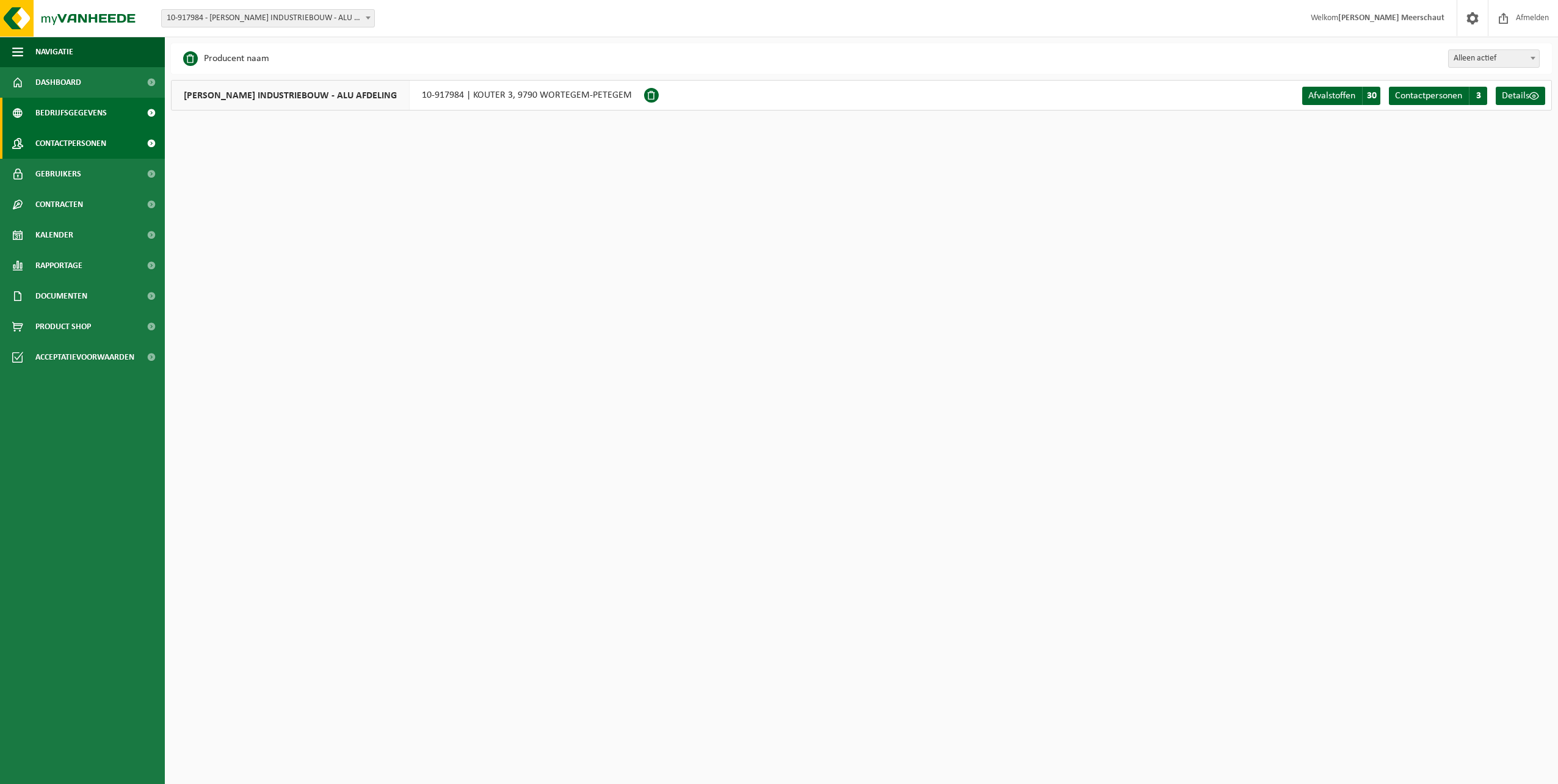
click at [37, 145] on span "Contactpersonen" at bounding box center [71, 143] width 71 height 30
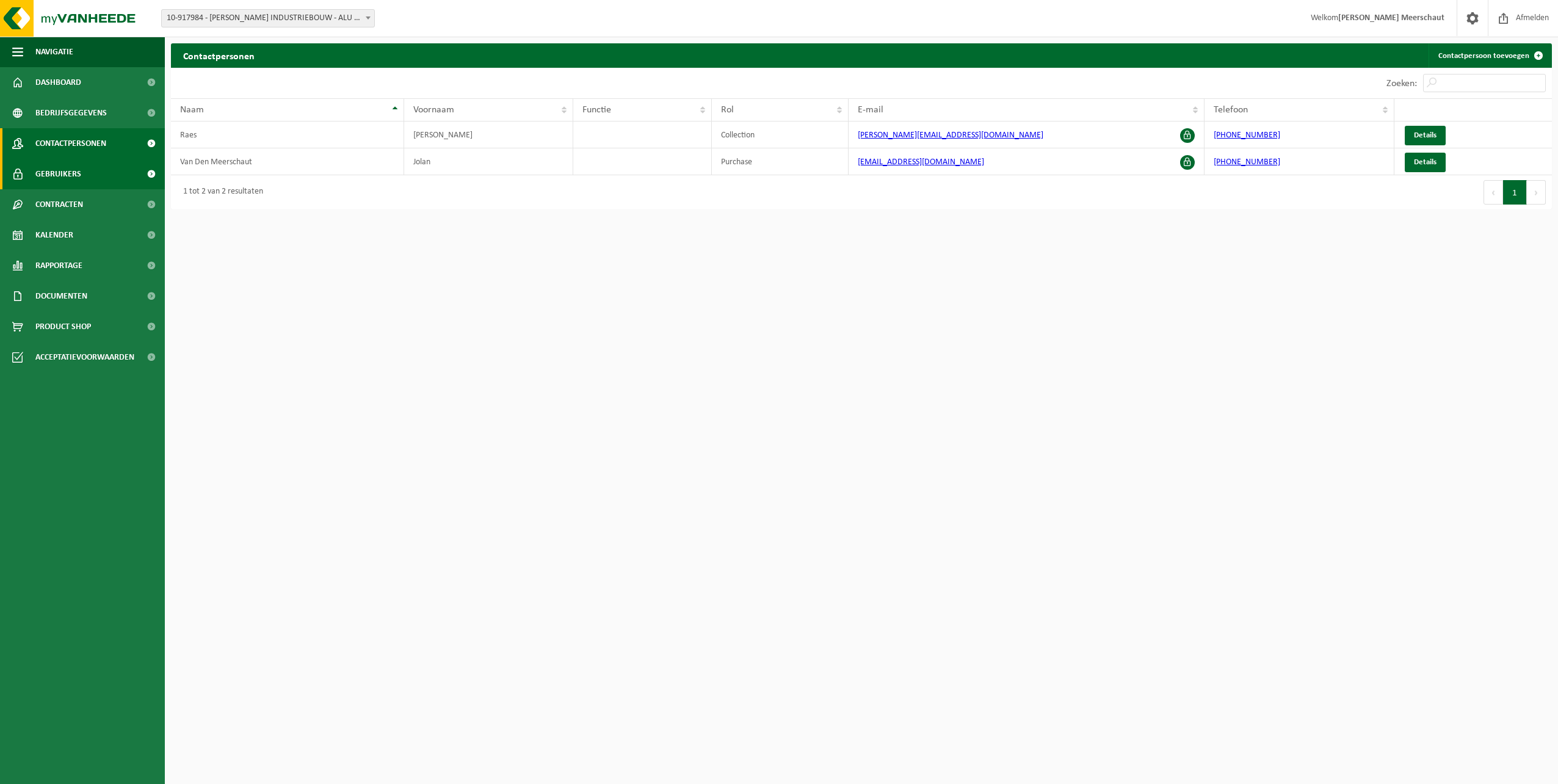
click at [28, 180] on link "Gebruikers" at bounding box center [82, 174] width 165 height 30
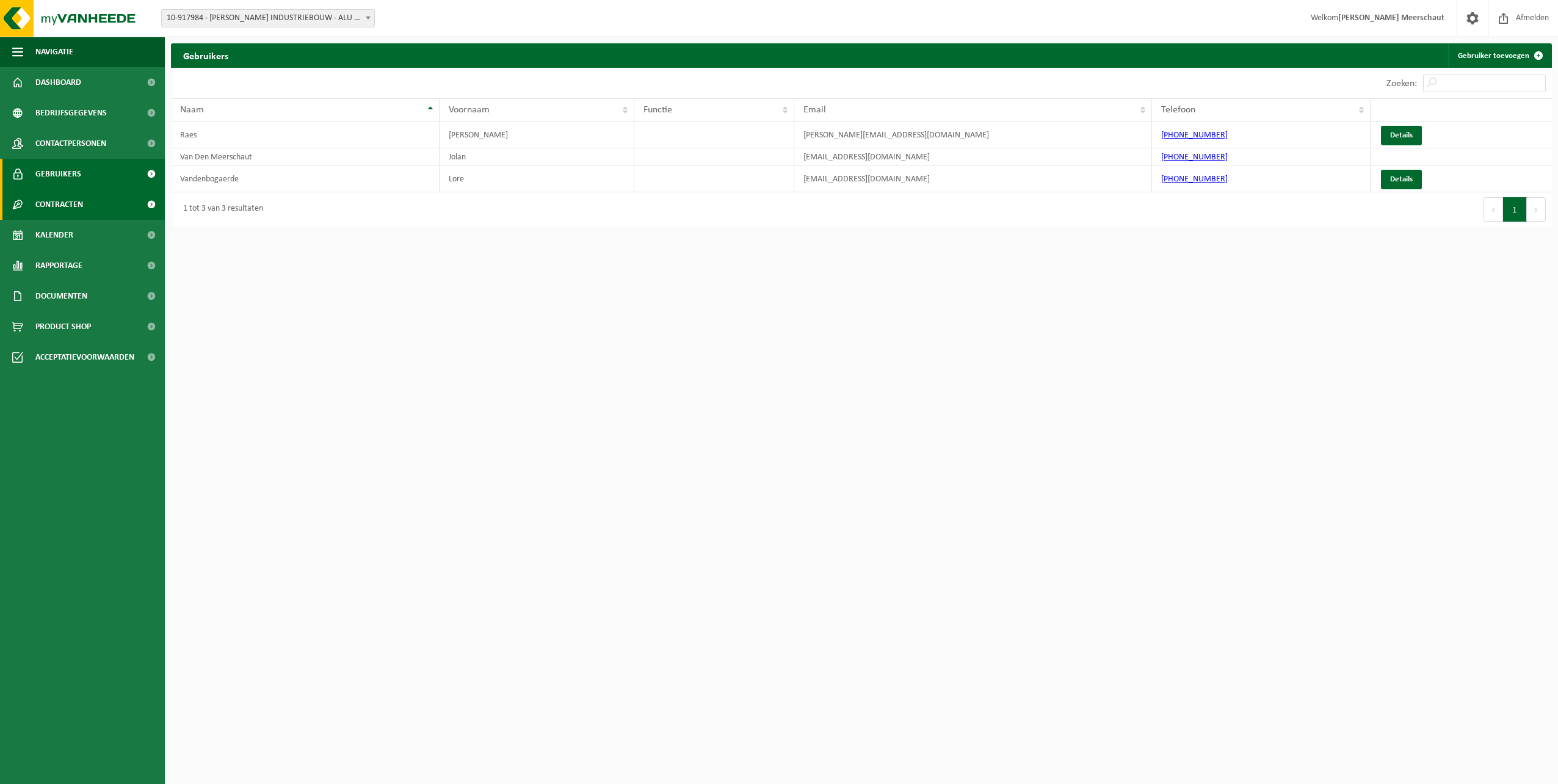
click at [39, 208] on span "Contracten" at bounding box center [59, 204] width 48 height 30
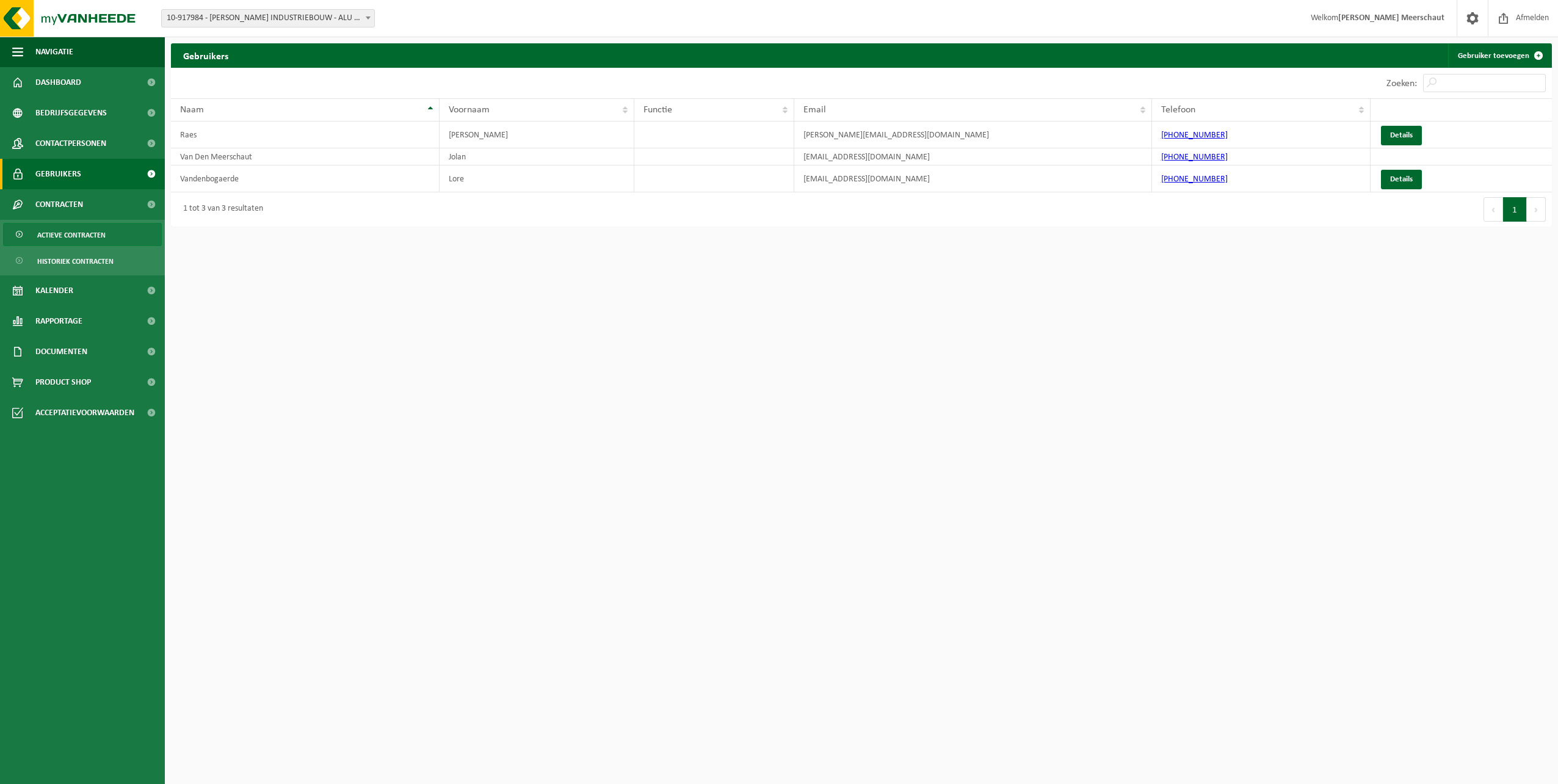
click at [39, 232] on span "Actieve contracten" at bounding box center [72, 235] width 69 height 23
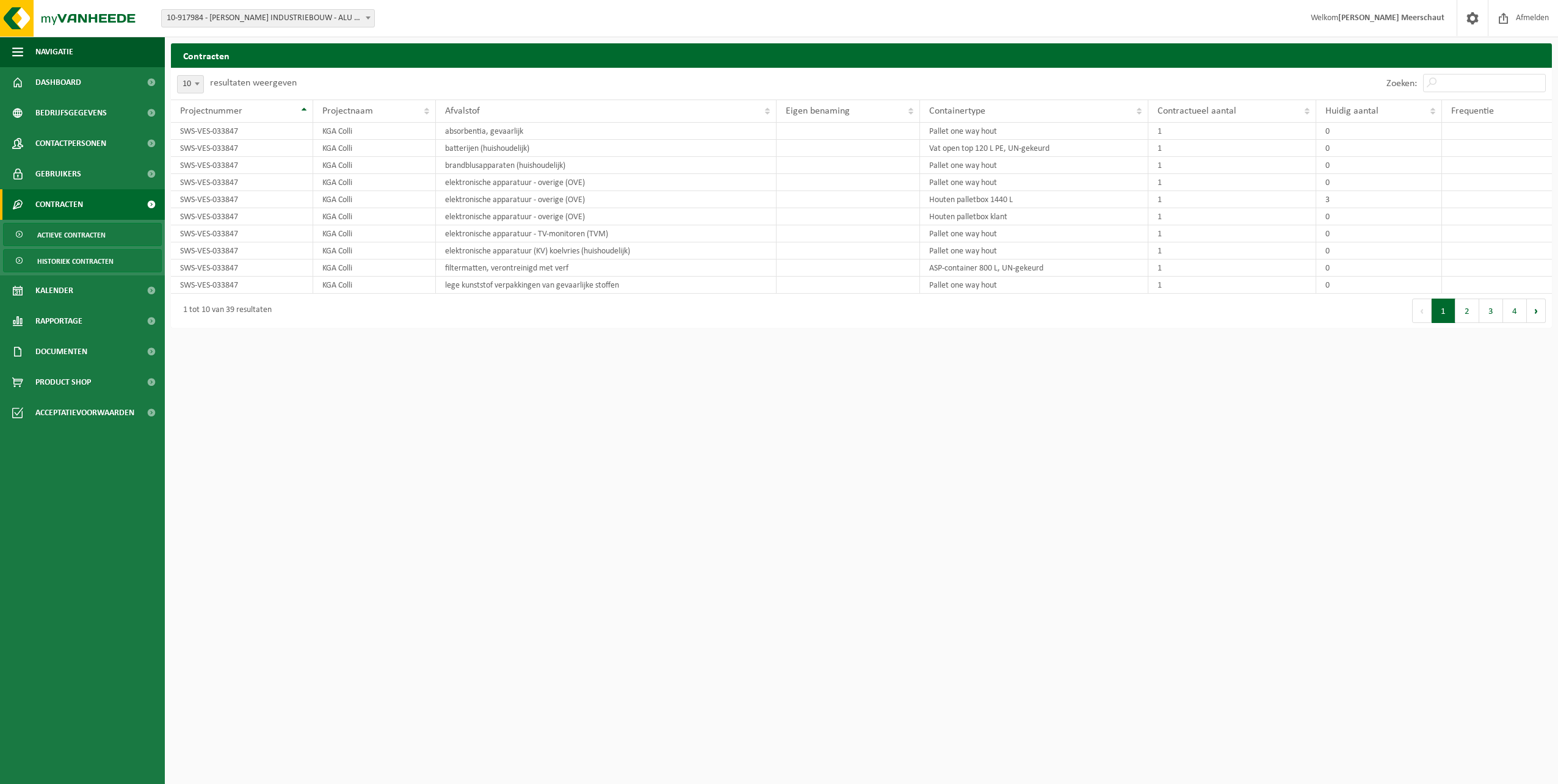
click at [37, 270] on span "Historiek contracten" at bounding box center [76, 261] width 76 height 23
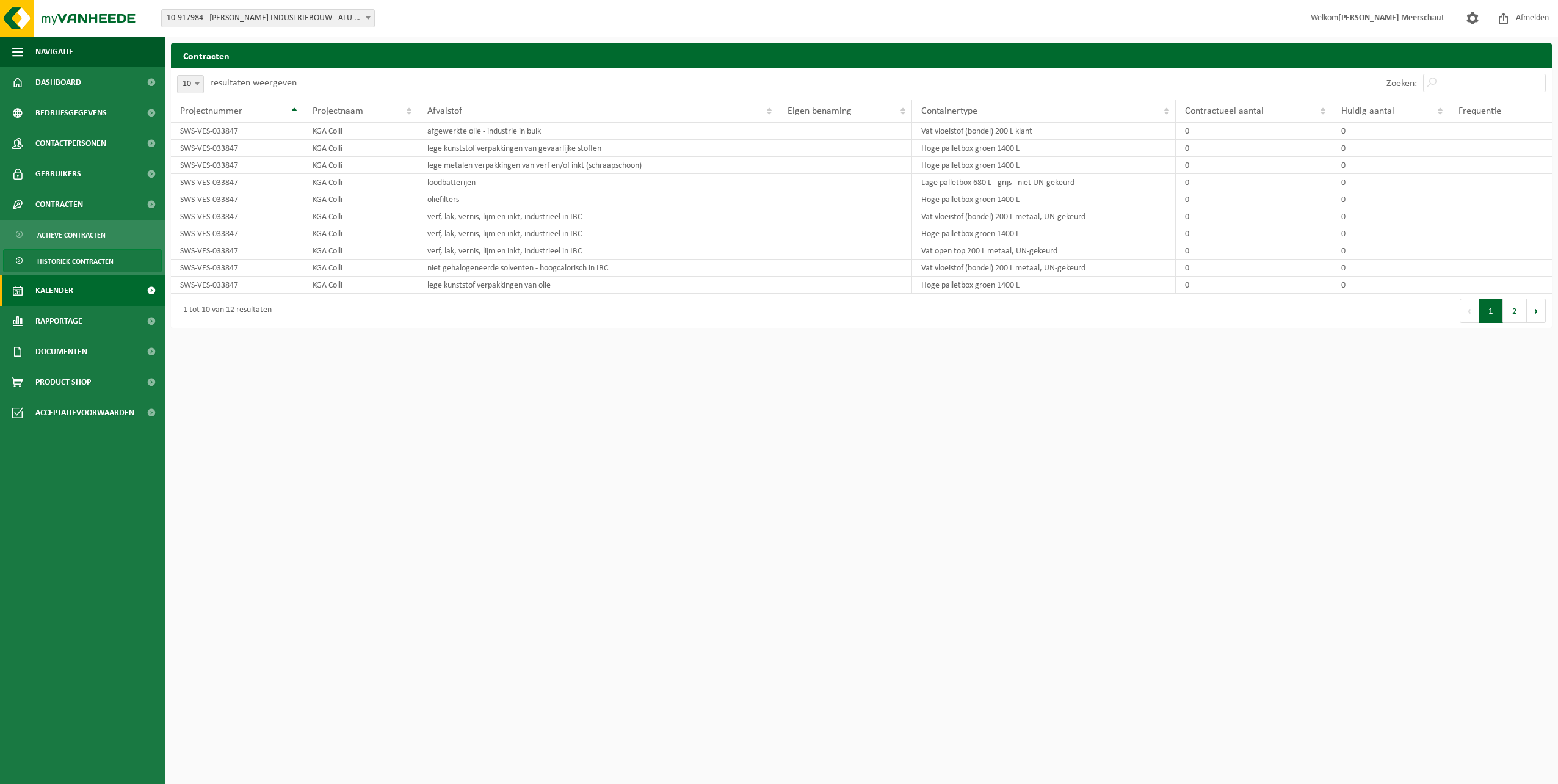
click at [37, 286] on span "Kalender" at bounding box center [54, 290] width 38 height 30
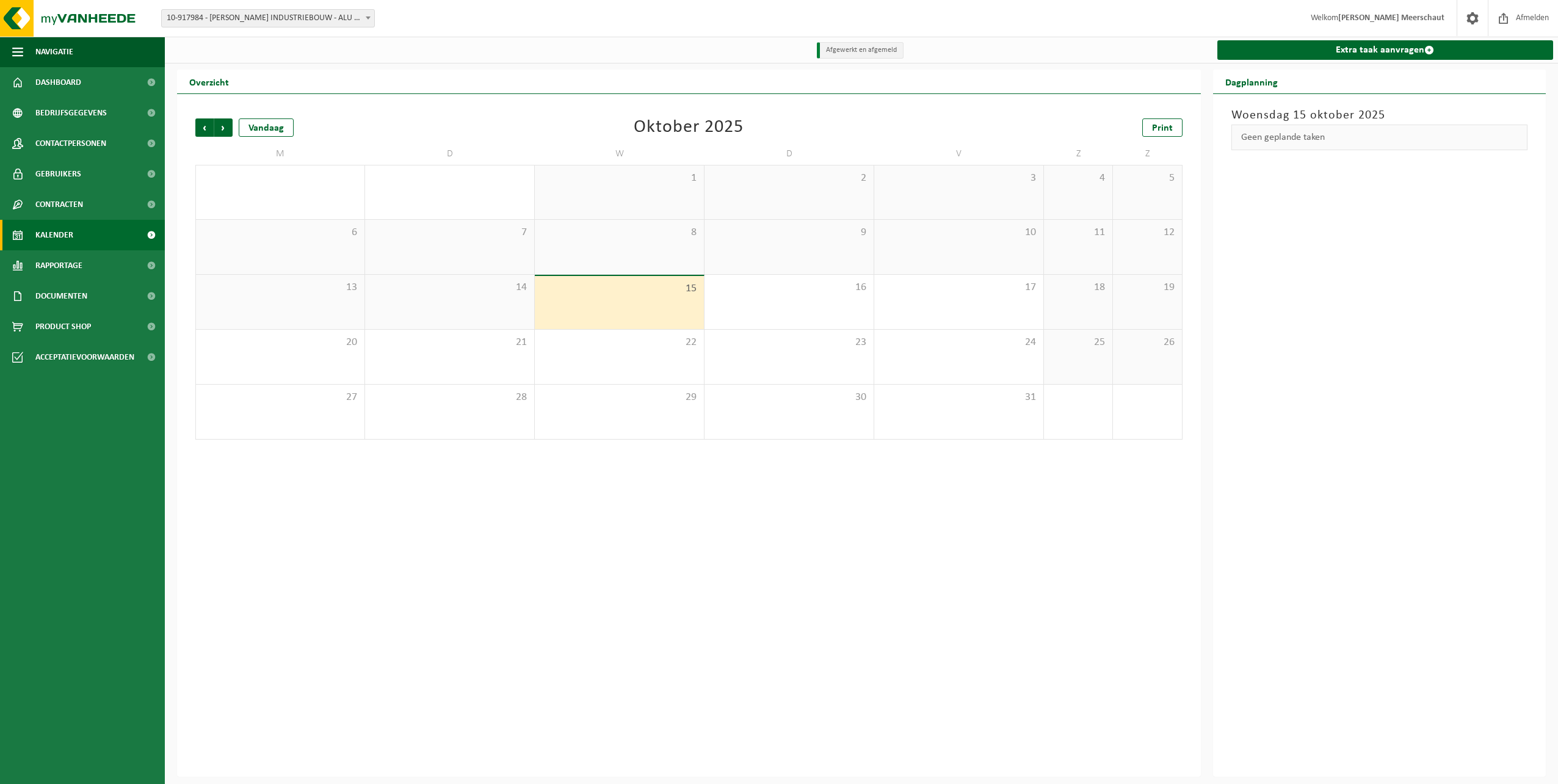
drag, startPoint x: 619, startPoint y: 323, endPoint x: 604, endPoint y: 313, distance: 18.0
click at [604, 313] on div "15" at bounding box center [619, 302] width 169 height 53
drag, startPoint x: 604, startPoint y: 313, endPoint x: 593, endPoint y: 311, distance: 11.2
click at [593, 311] on div "15" at bounding box center [619, 302] width 169 height 53
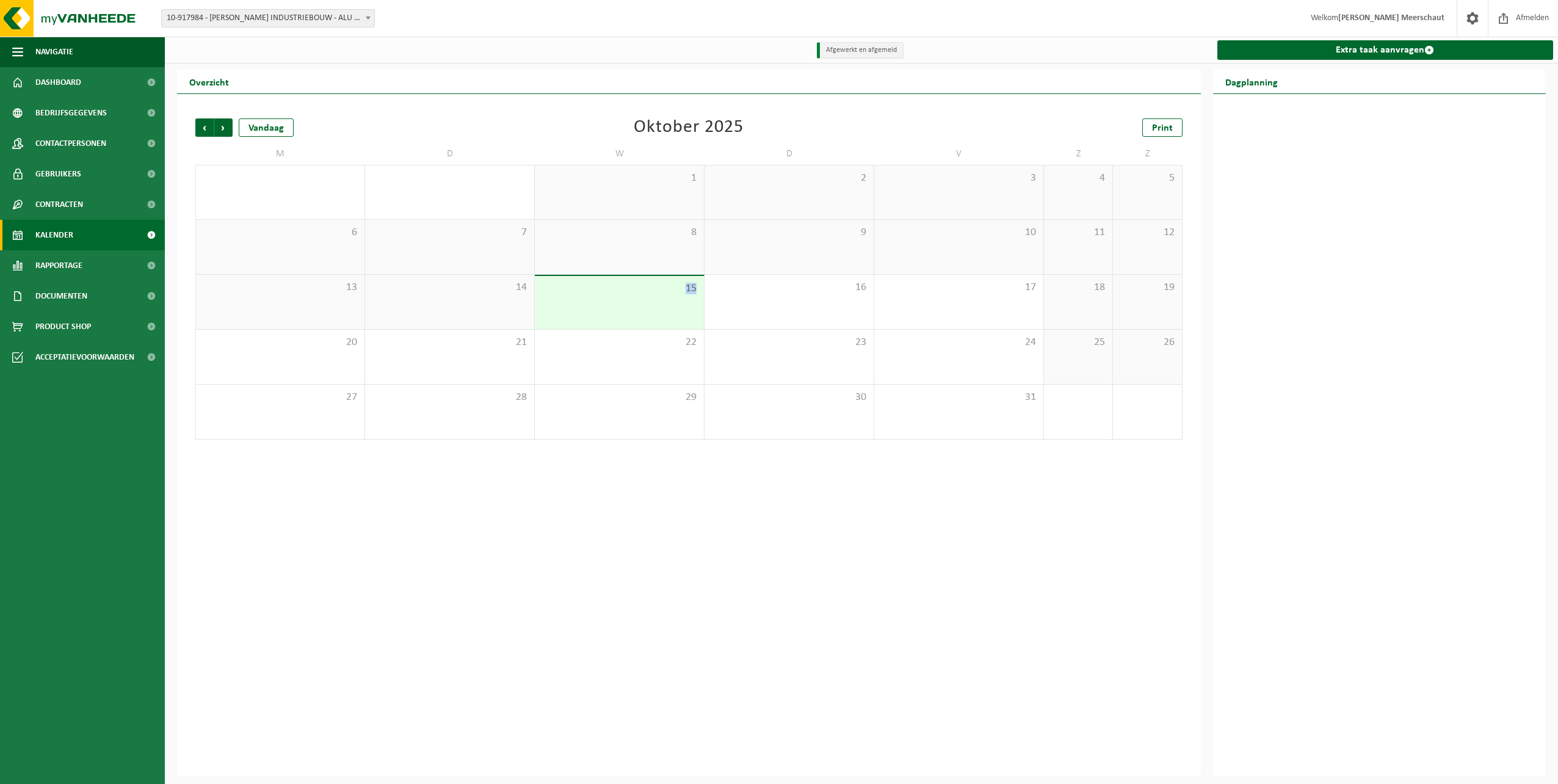
click at [593, 311] on div "15" at bounding box center [619, 302] width 169 height 53
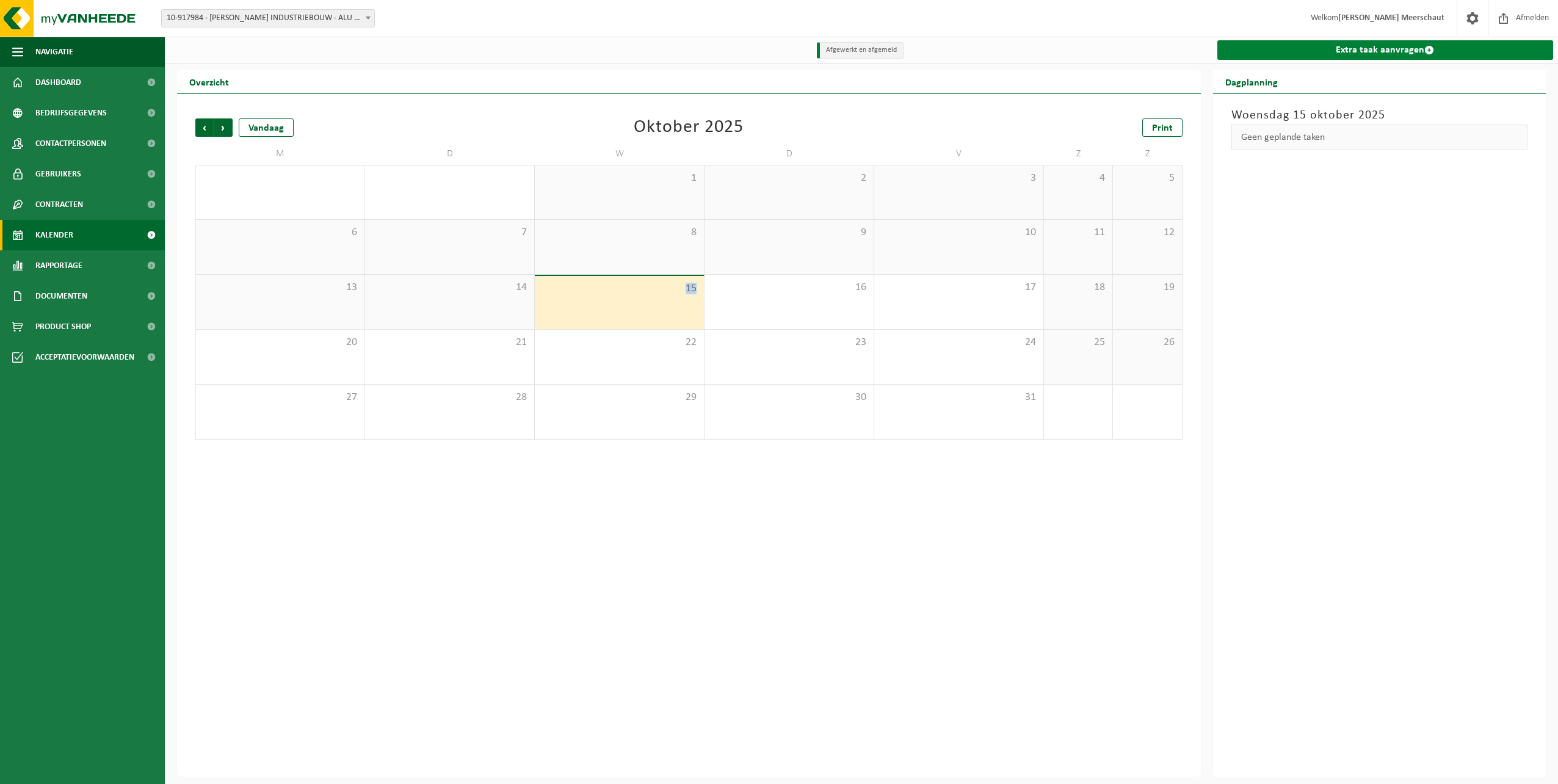
click at [1309, 47] on link "Extra taak aanvragen" at bounding box center [1385, 50] width 336 height 19
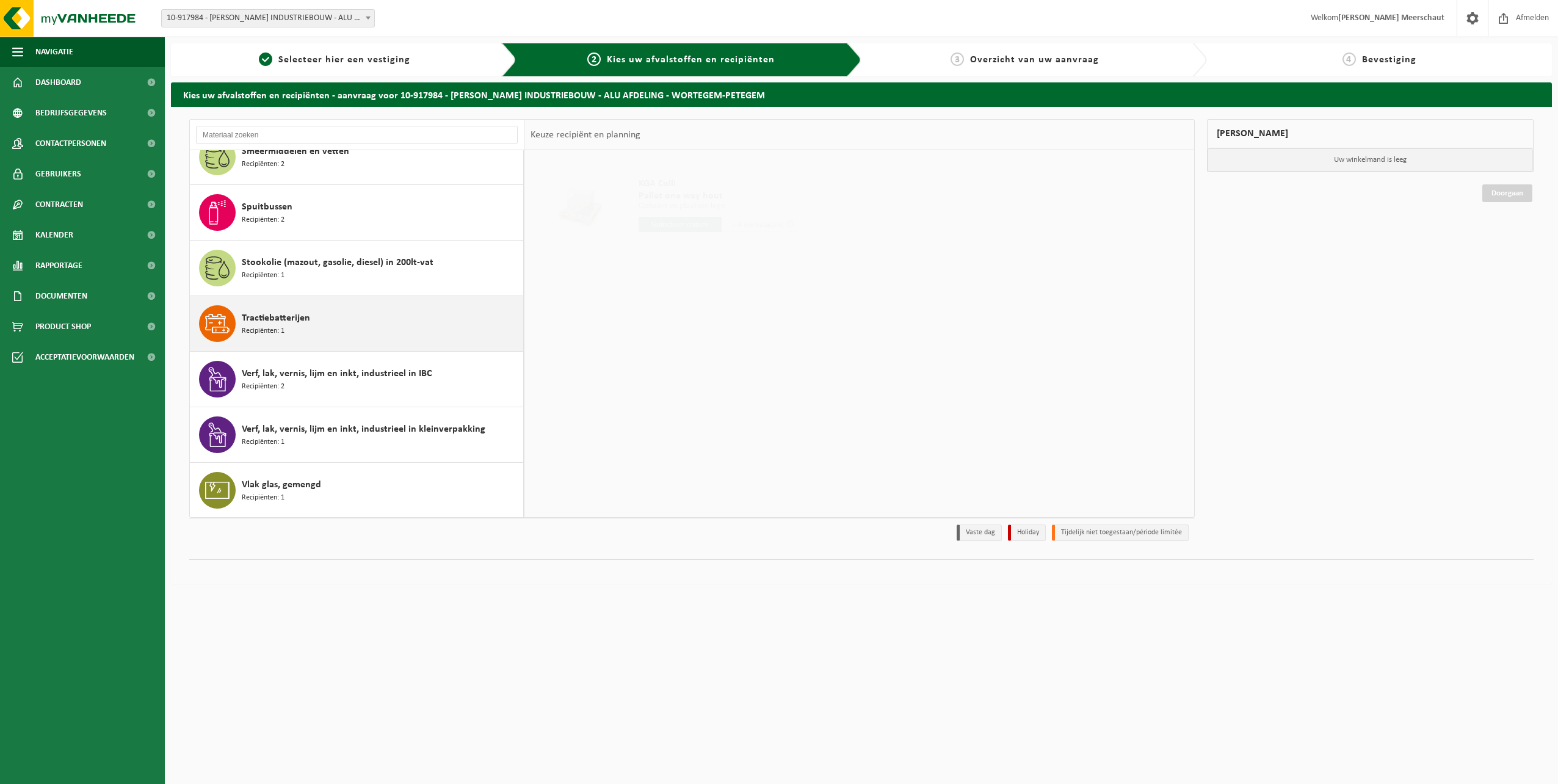
scroll to position [1299, 0]
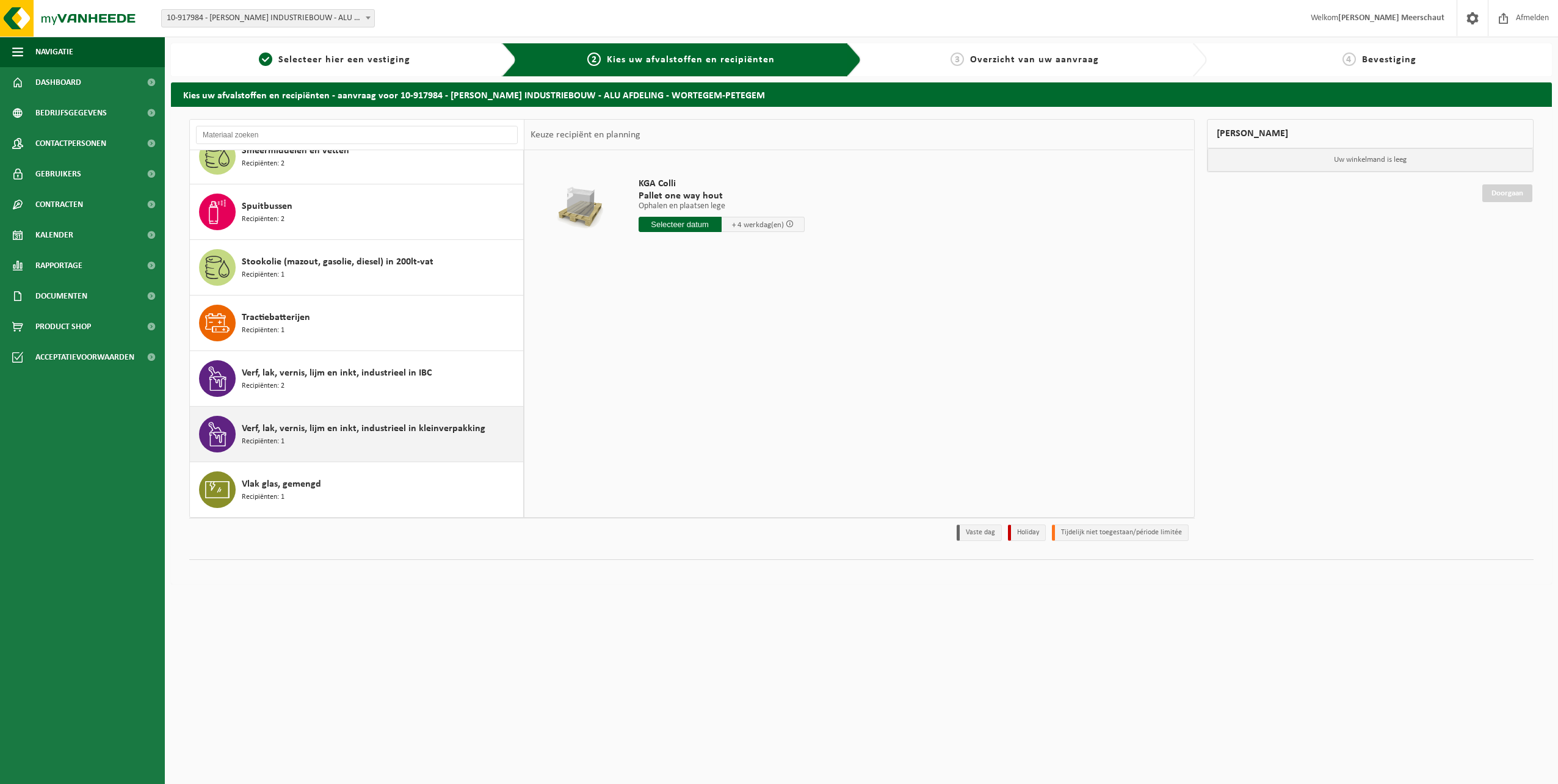
click at [334, 437] on div "Verf, lak, vernis, lijm en inkt, industrieel in kleinverpakking Recipiënten: 1" at bounding box center [381, 434] width 279 height 37
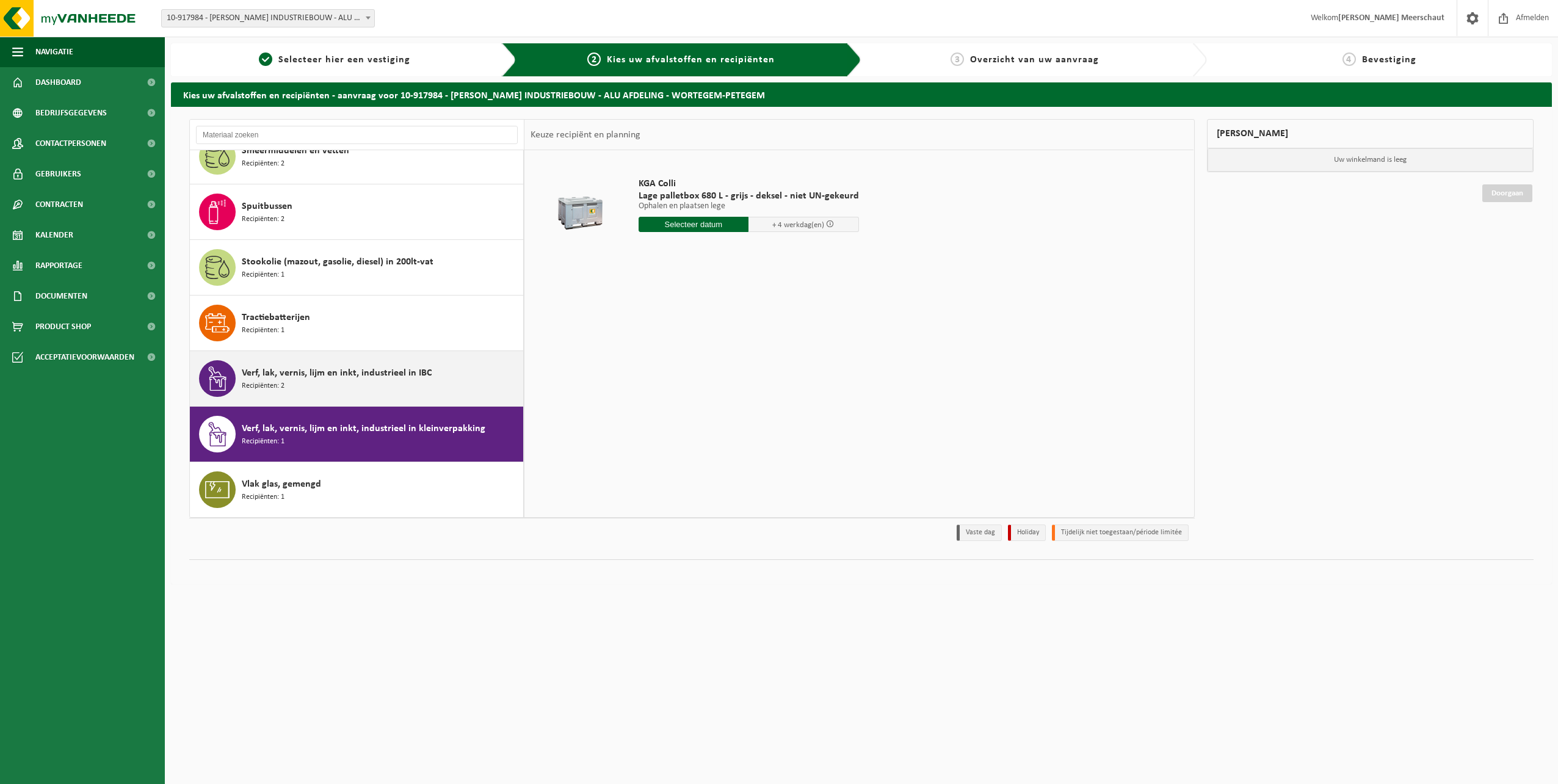
click at [231, 388] on span at bounding box center [217, 378] width 37 height 37
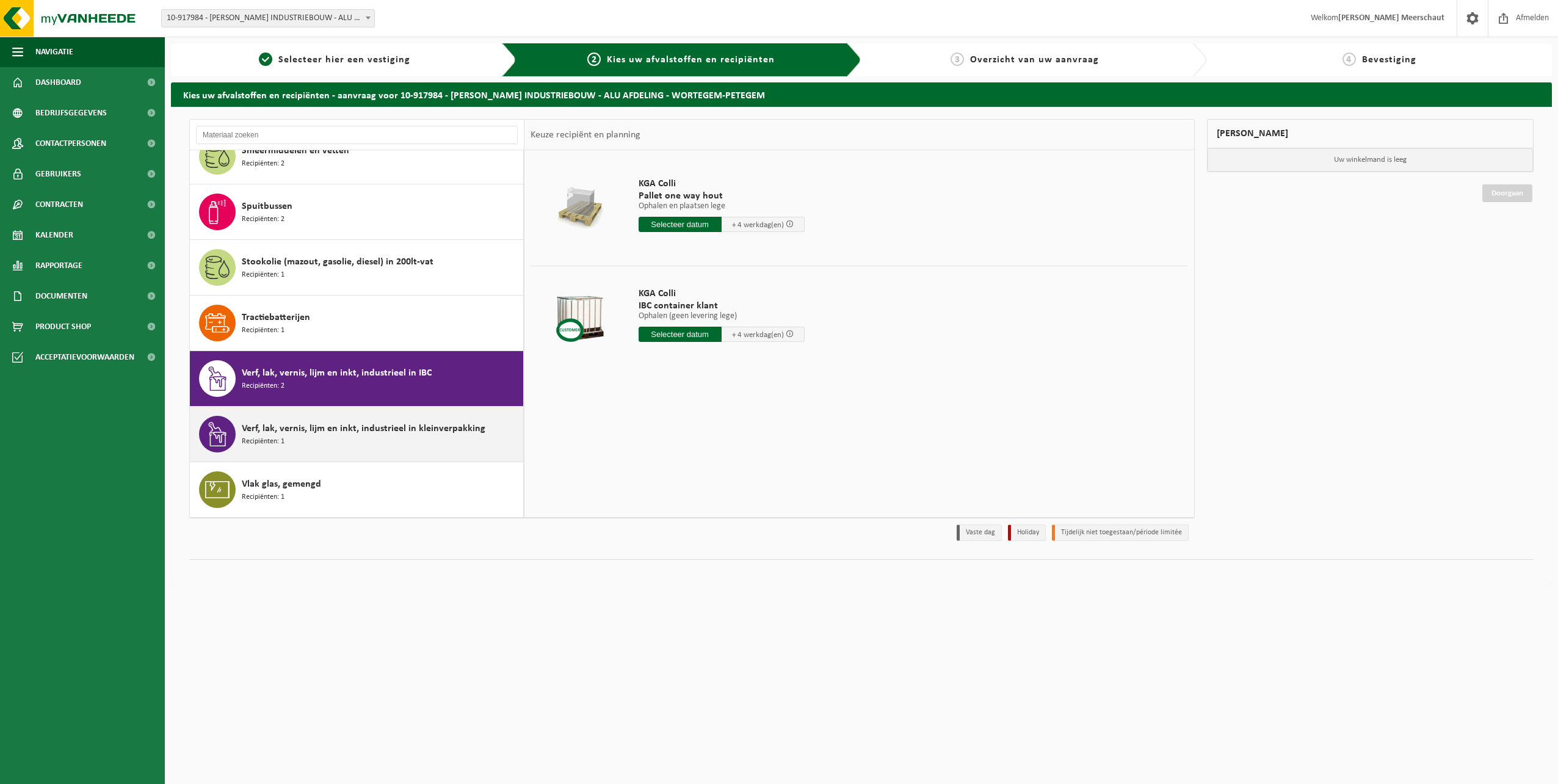
click at [258, 407] on div "Verf, lak, vernis, lijm en inkt, industrieel in kleinverpakking Recipiënten: 1" at bounding box center [357, 434] width 334 height 55
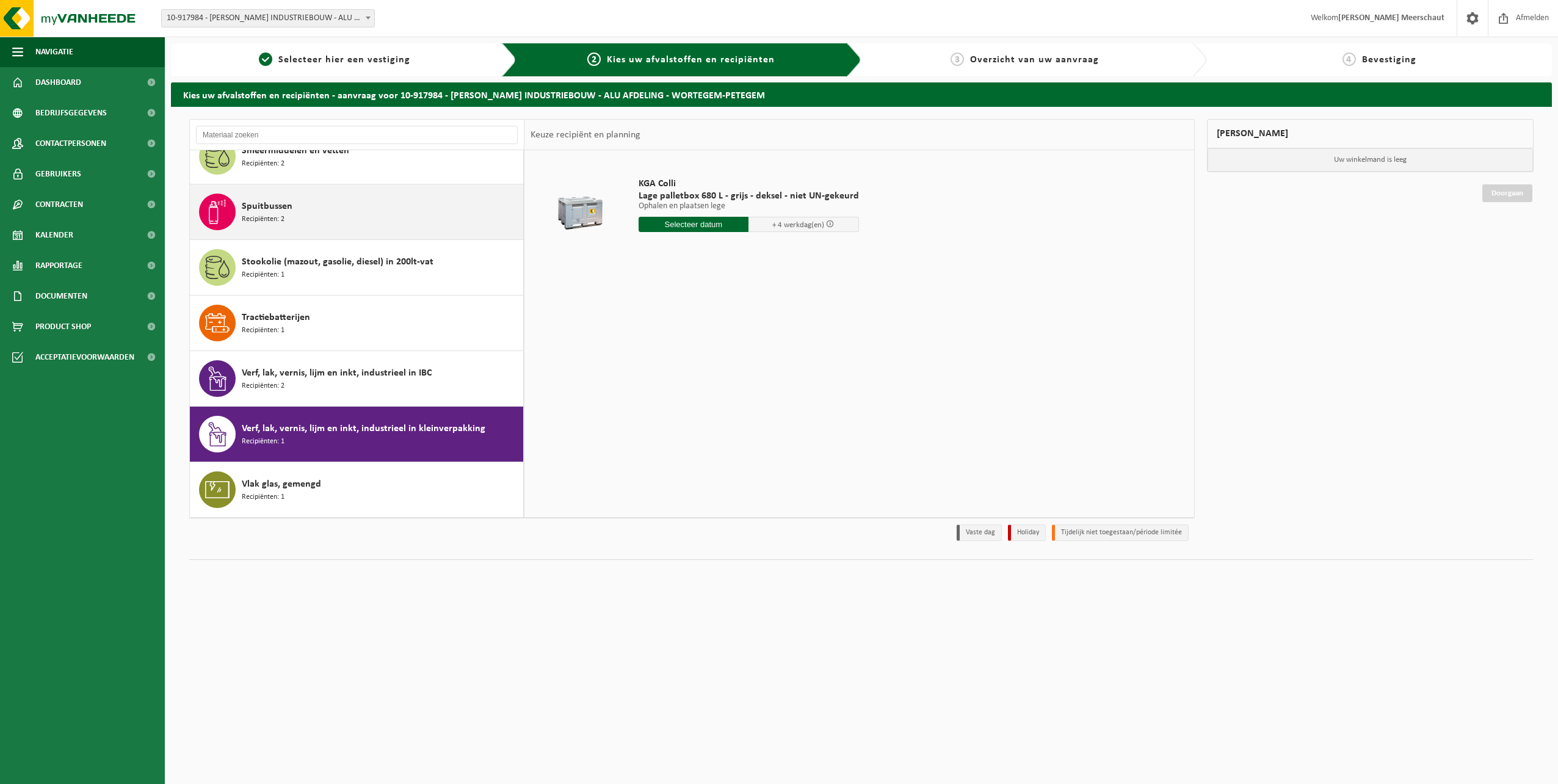
click at [292, 236] on div "Spuitbussen Recipiënten: 2" at bounding box center [357, 211] width 334 height 55
